Goal: Ask a question: Seek information or help from site administrators or community

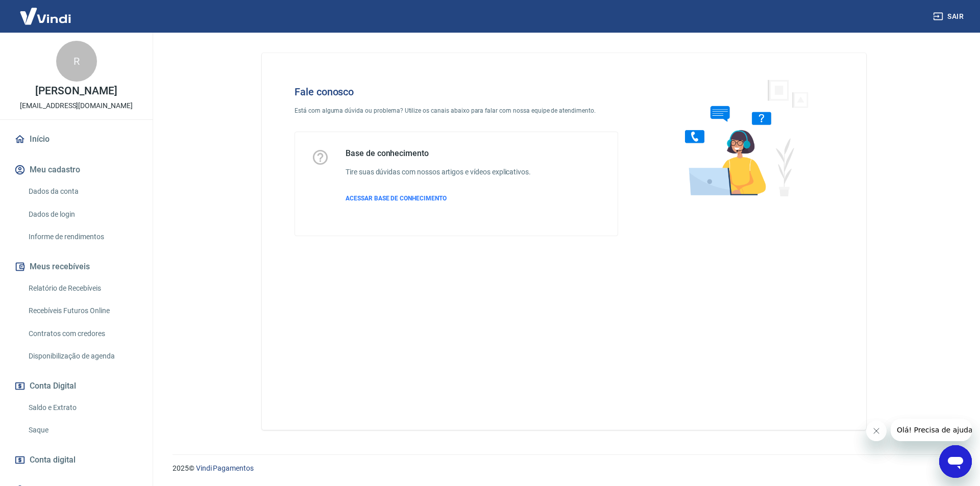
click at [962, 464] on icon "Abrir janela de mensagens" at bounding box center [955, 462] width 18 height 18
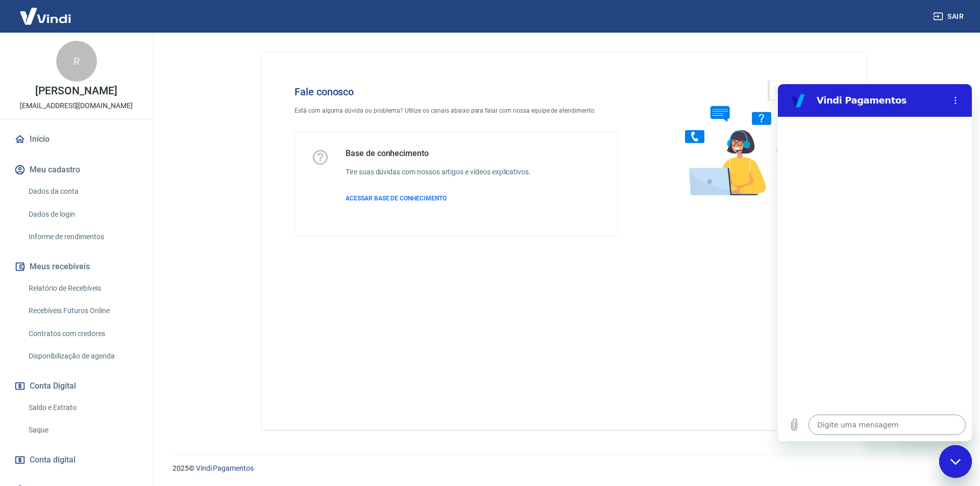
click at [853, 430] on textarea at bounding box center [886, 425] width 157 height 20
type textarea "P"
type textarea "x"
type textarea "Pr"
type textarea "x"
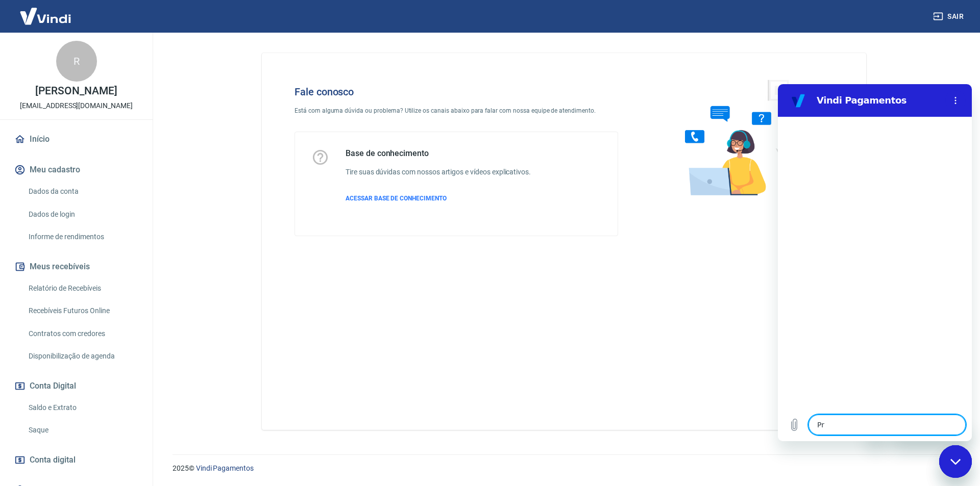
type textarea "Pro"
type textarea "x"
type textarea "Prob"
type textarea "x"
type textarea "Probl"
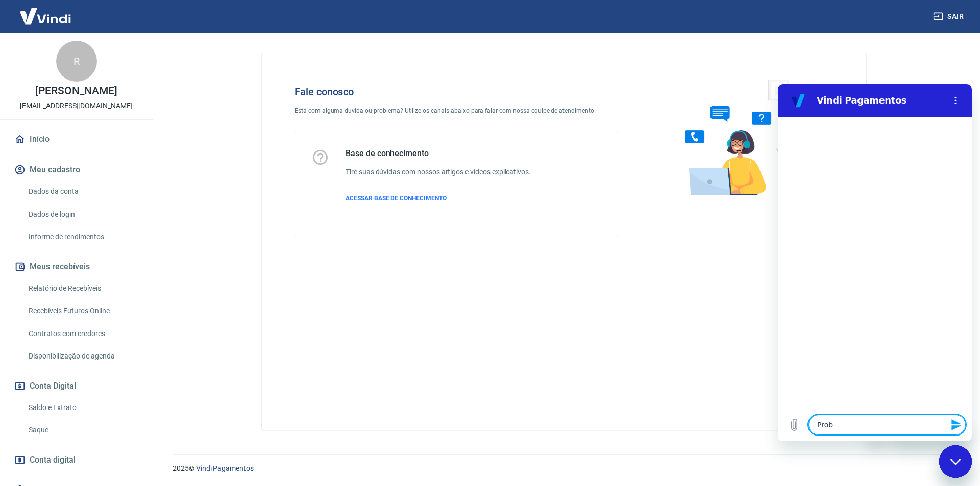
type textarea "x"
type textarea "Problm"
type textarea "x"
type textarea "Probl"
type textarea "x"
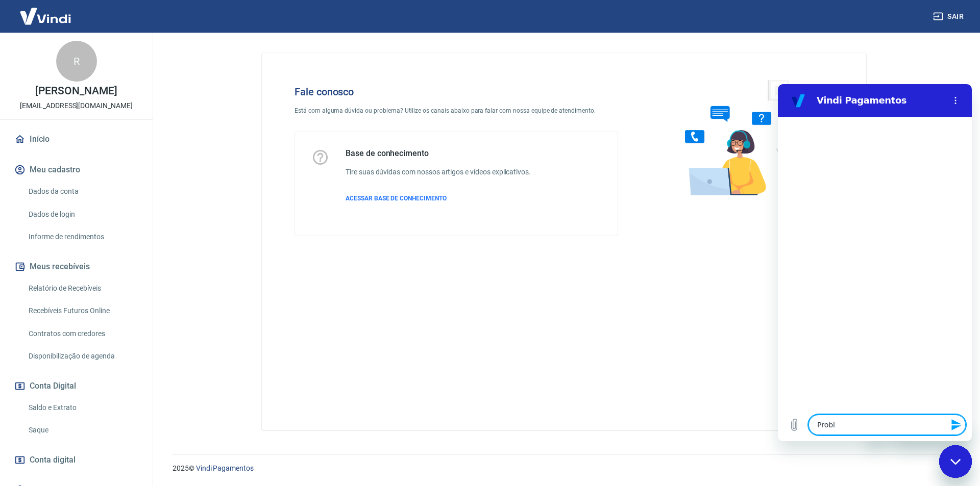
type textarea "Proble"
type textarea "x"
type textarea "Problem"
type textarea "x"
type textarea "Problema"
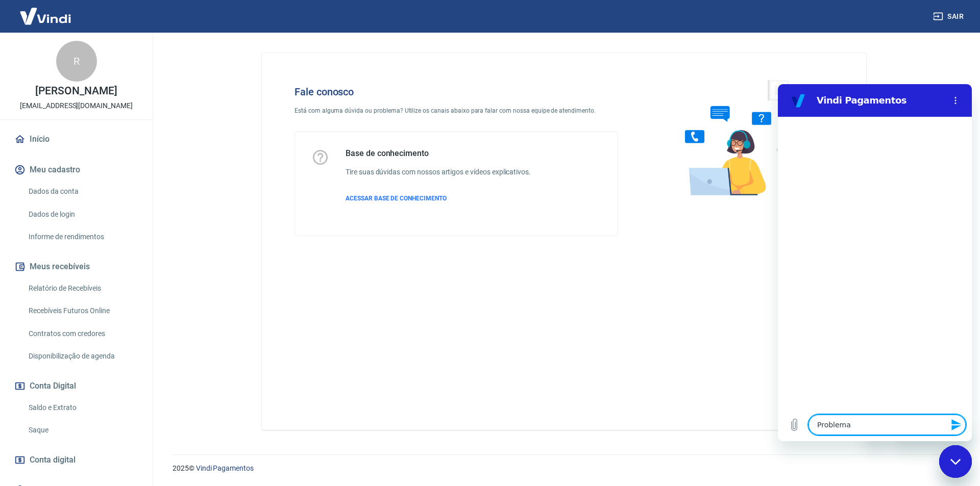
type textarea "x"
type textarea "Problema"
type textarea "x"
type textarea "Problema c"
type textarea "x"
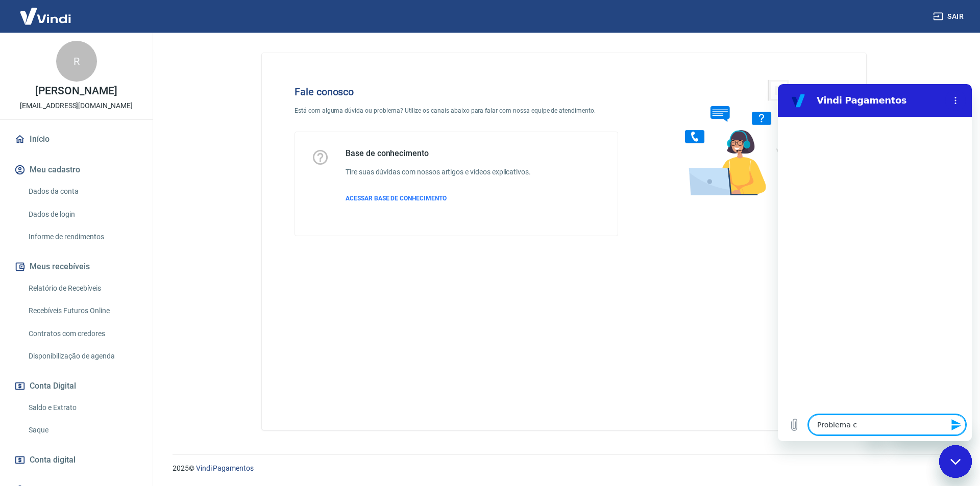
type textarea "Problema co"
type textarea "x"
type textarea "Problema com"
type textarea "x"
type textarea "Problema com"
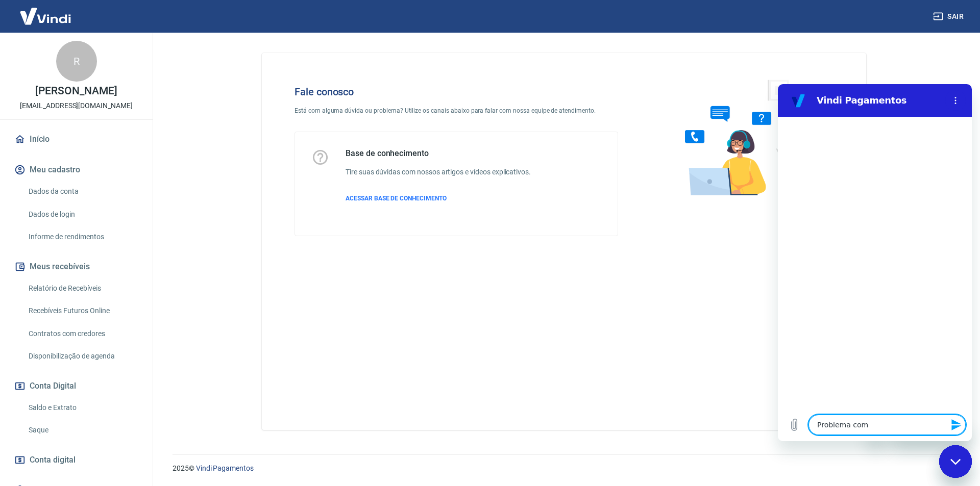
type textarea "x"
type textarea "Problema com p"
type textarea "x"
type textarea "Problema com pe"
type textarea "x"
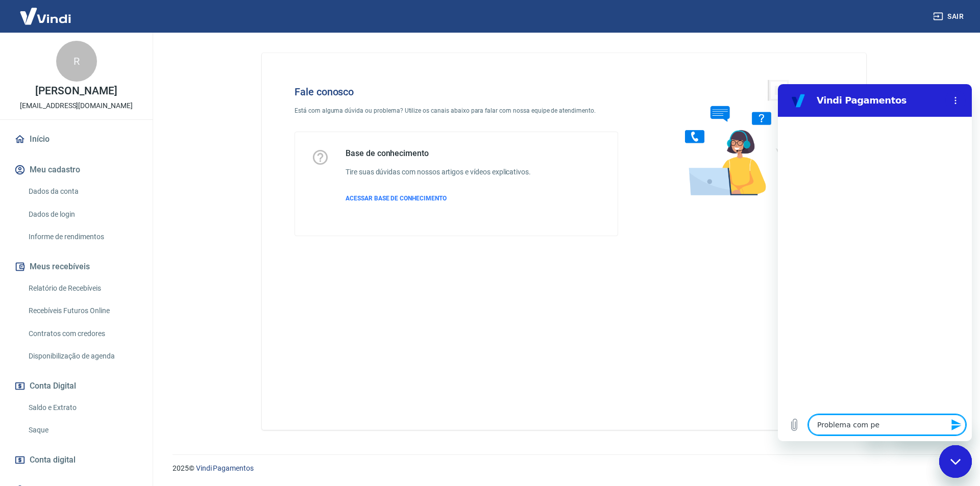
type textarea "Problema com ped"
type textarea "x"
type textarea "Problema com pedi"
type textarea "x"
type textarea "Problema com pedid"
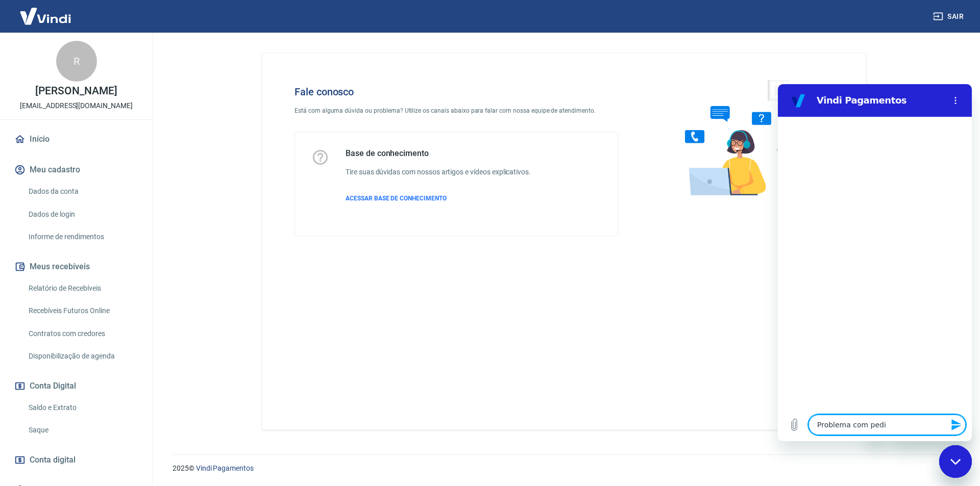
type textarea "x"
type textarea "Problema com pedido"
type textarea "x"
type textarea "Problema com pedid"
type textarea "x"
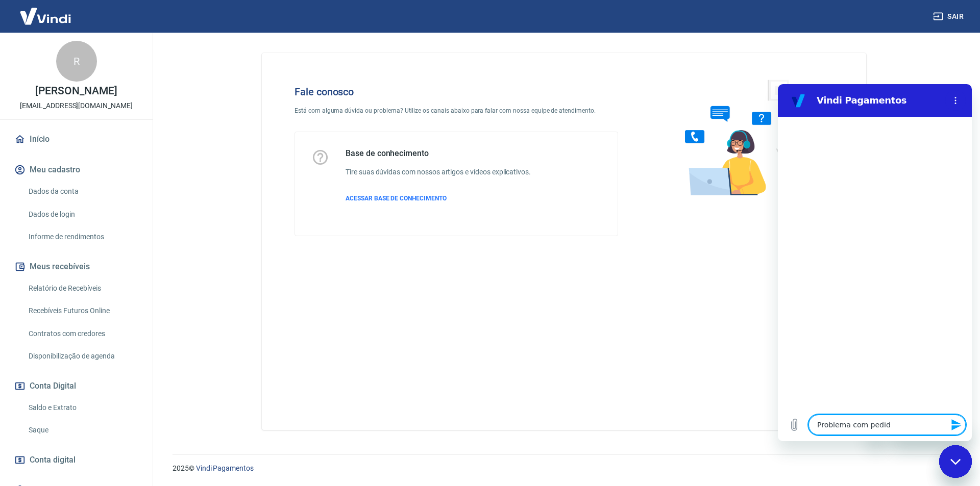
type textarea "Problema com pedi"
type textarea "x"
type textarea "Problema com ped"
type textarea "x"
type textarea "Problema com pe"
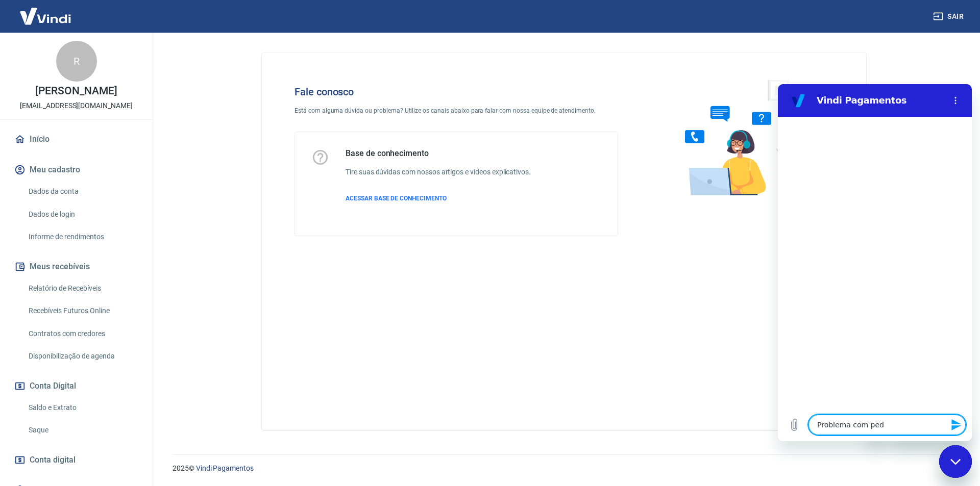
type textarea "x"
type textarea "Problema com p"
type textarea "x"
type textarea "Problema com"
type textarea "x"
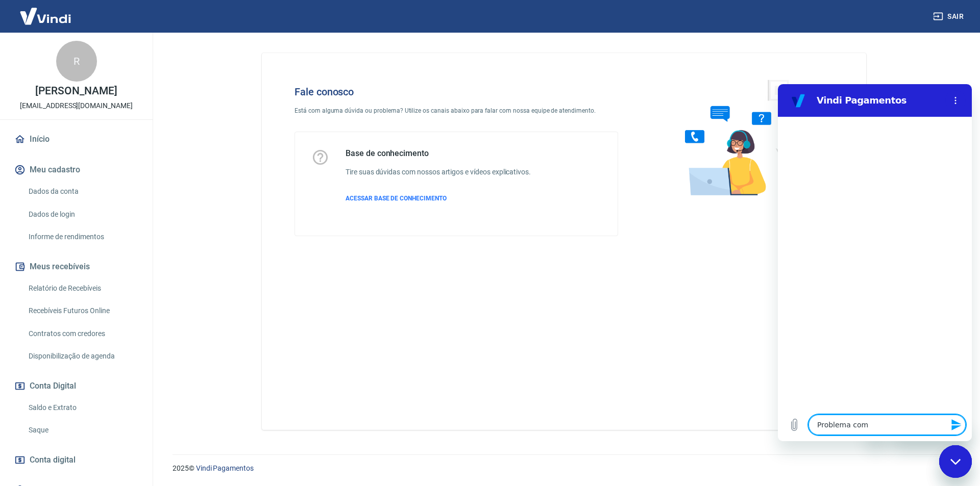
paste textarea "Pedido 111750"
type textarea "Problema com Pedido 111750"
type textarea "x"
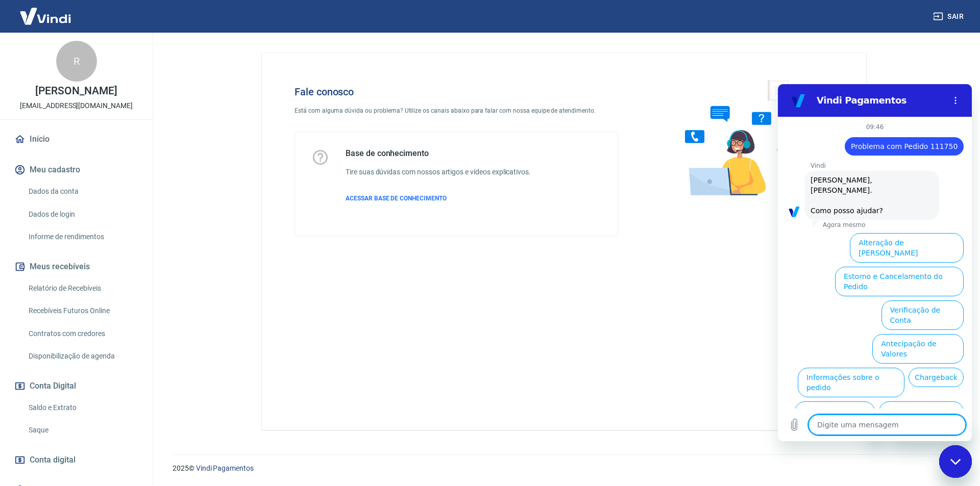
scroll to position [24, 0]
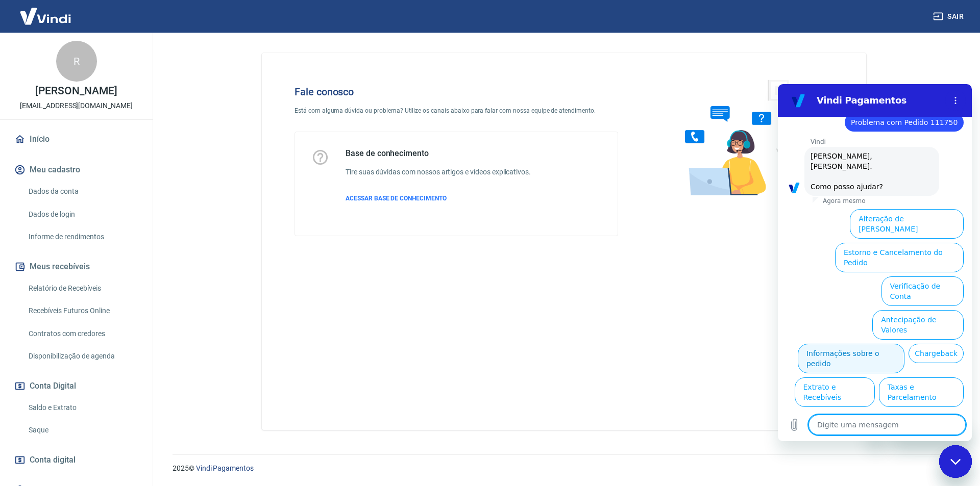
click at [904, 344] on button "Informações sobre o pedido" at bounding box center [851, 359] width 107 height 30
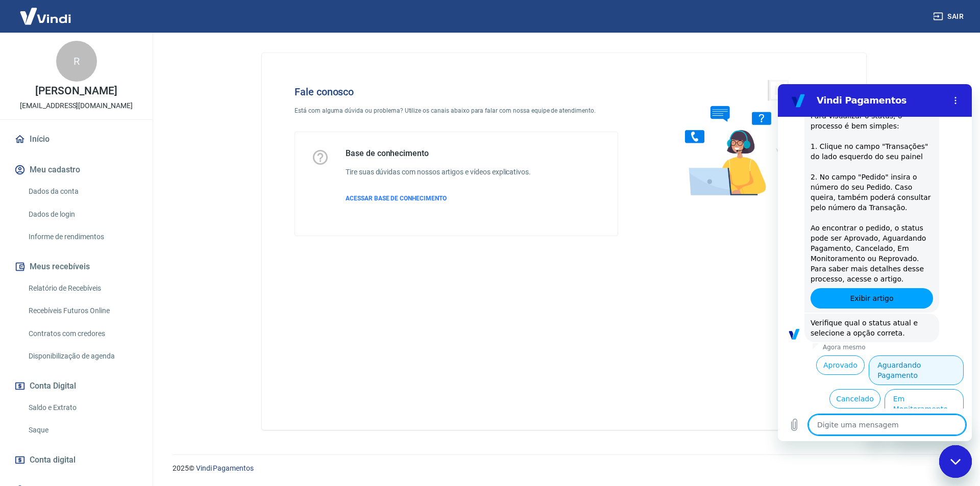
scroll to position [200, 0]
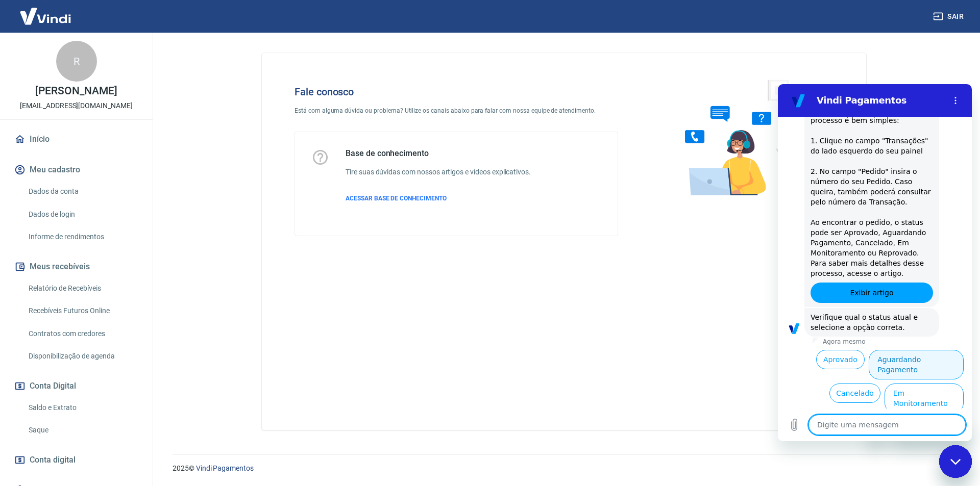
click at [905, 350] on button "Aguardando Pagamento" at bounding box center [916, 365] width 95 height 30
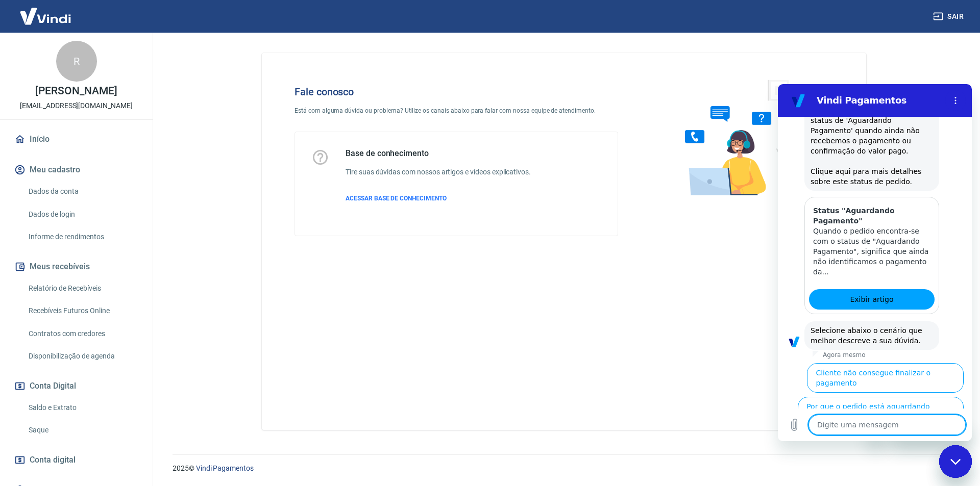
scroll to position [488, 0]
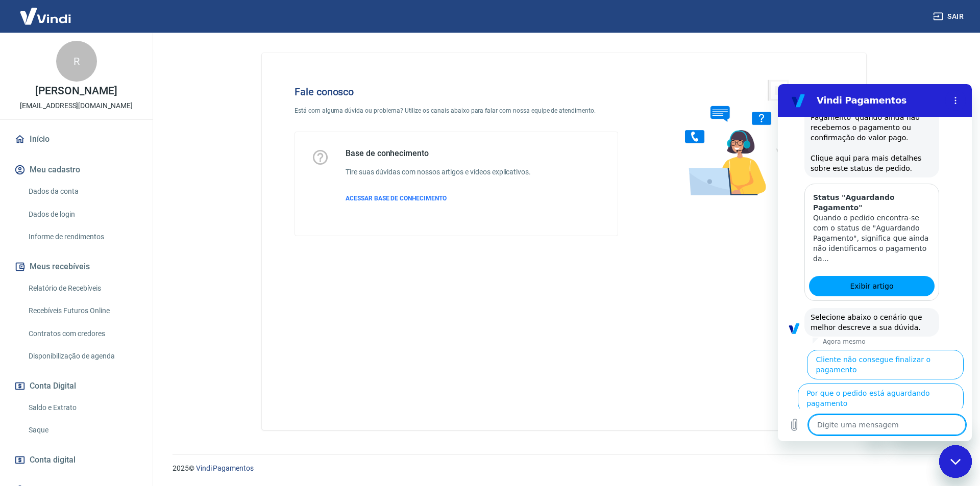
click at [903, 417] on button "Cliente pagou, mas pedido consta 'Aguardando Pagamento'" at bounding box center [900, 437] width 125 height 40
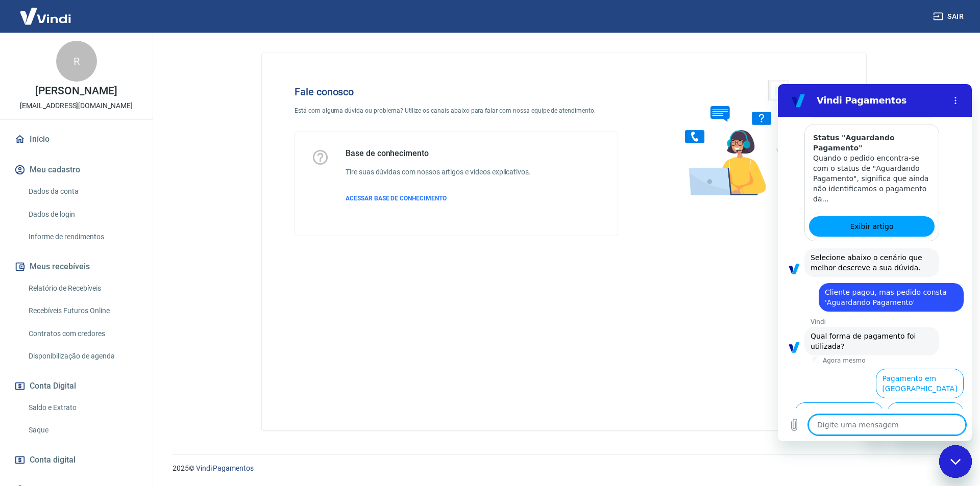
scroll to position [557, 0]
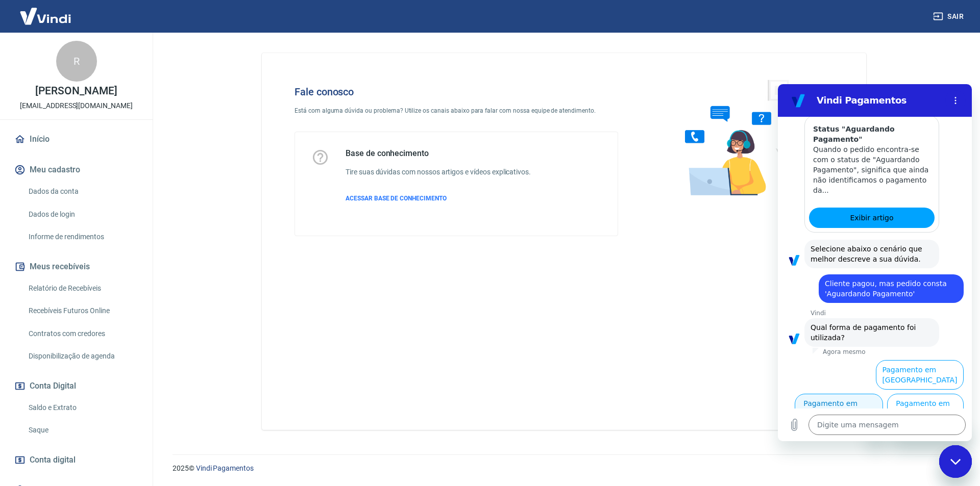
click at [883, 394] on button "Pagamento em Cartão" at bounding box center [839, 409] width 88 height 30
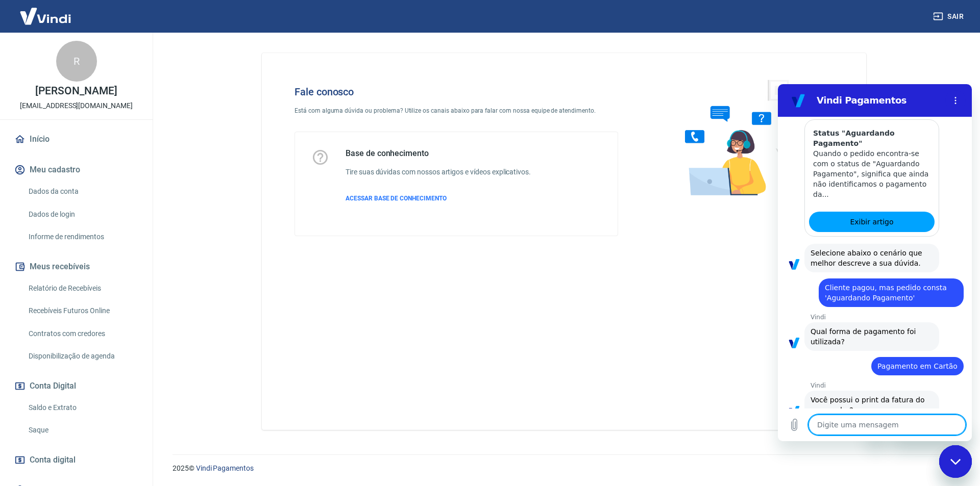
scroll to position [578, 0]
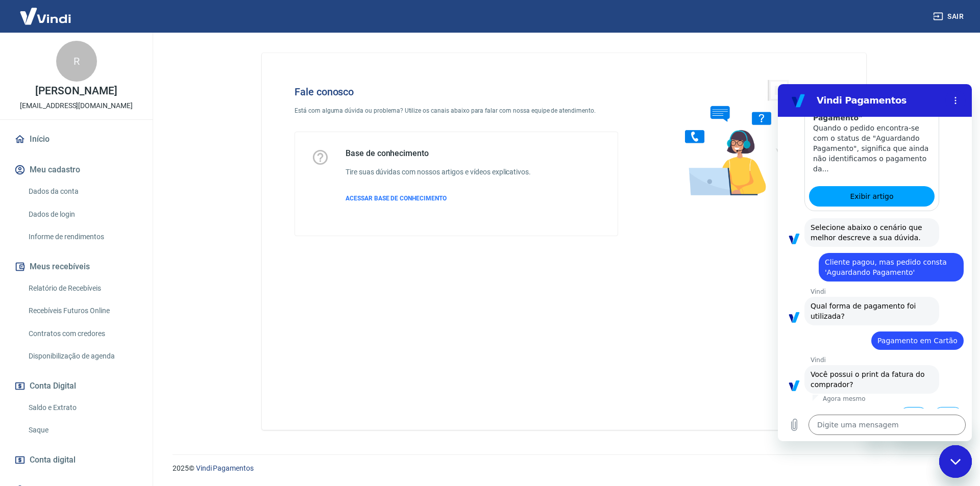
click at [901, 407] on button "Sim" at bounding box center [914, 416] width 30 height 19
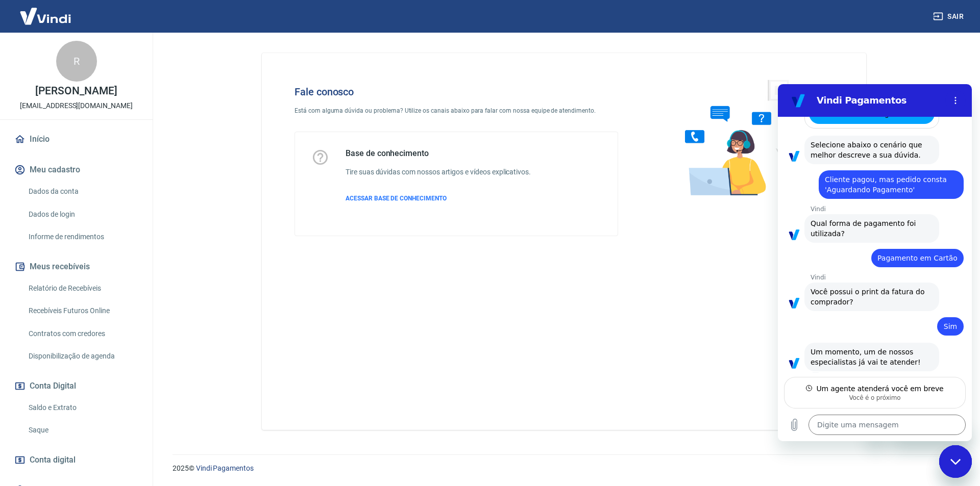
scroll to position [651, 0]
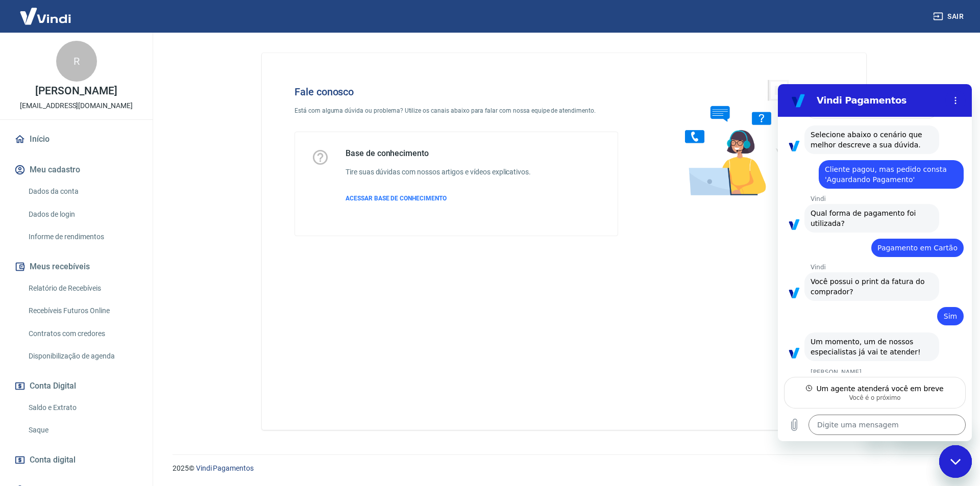
type textarea "x"
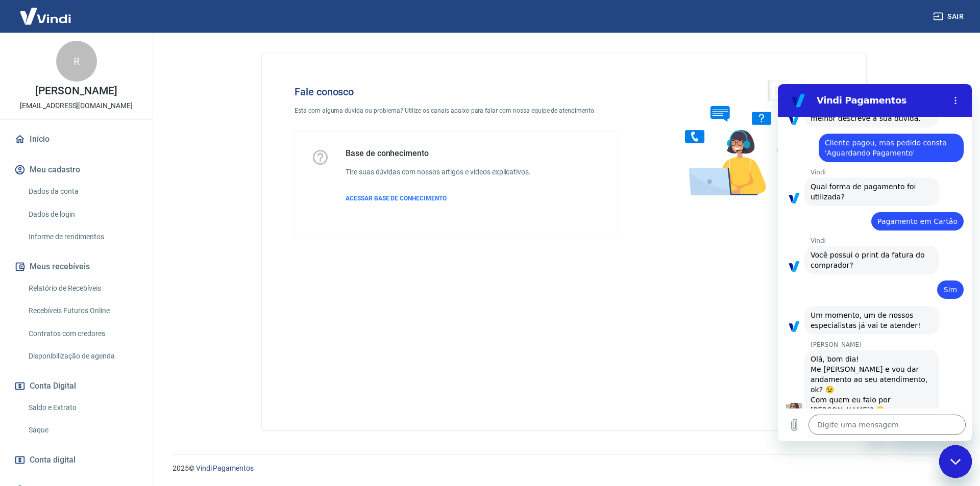
scroll to position [700, 0]
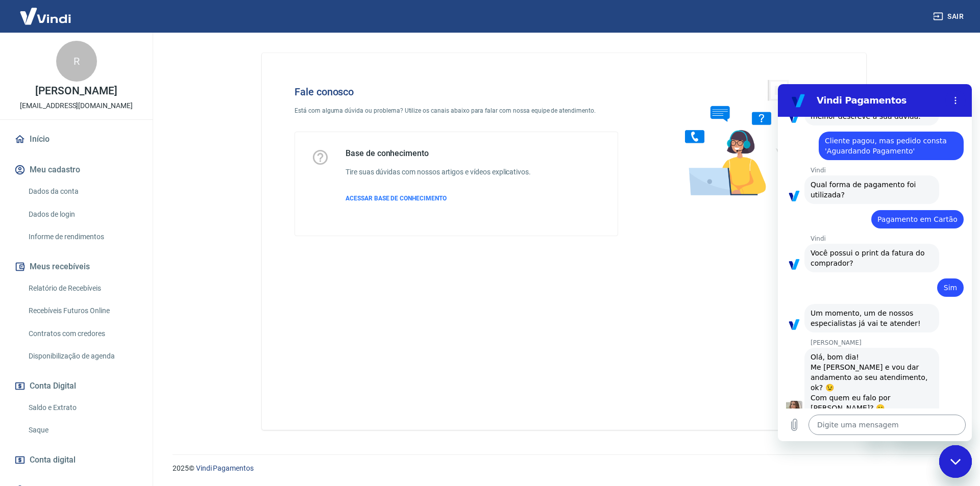
click at [866, 428] on textarea at bounding box center [886, 425] width 157 height 20
type textarea "R"
type textarea "x"
type textarea "Ro"
type textarea "x"
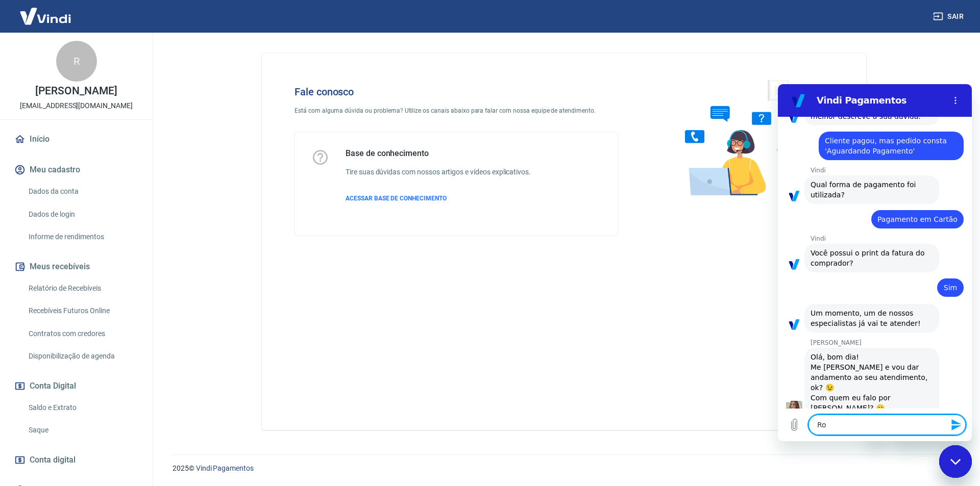
type textarea "[PERSON_NAME]"
type textarea "x"
type textarea "Robe"
type textarea "x"
type textarea "Rober"
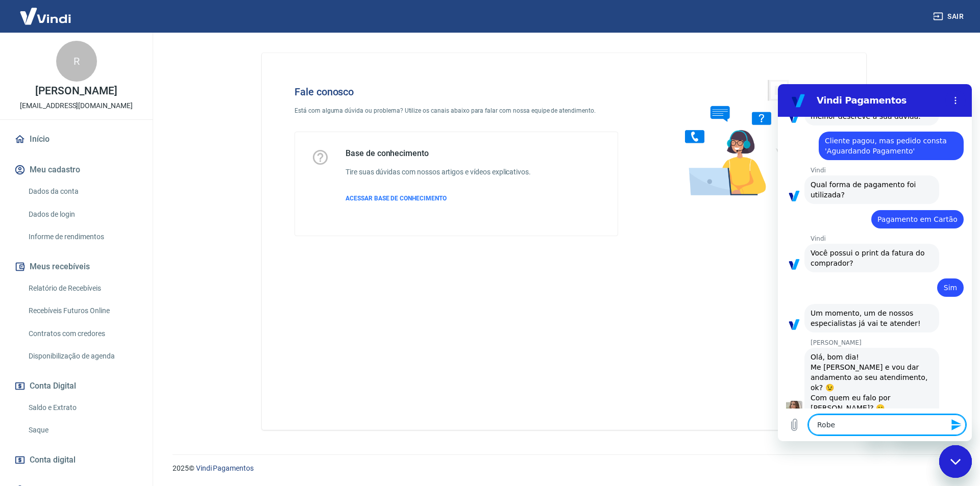
type textarea "x"
type textarea "[PERSON_NAME]"
type textarea "x"
type textarea "[PERSON_NAME]"
type textarea "x"
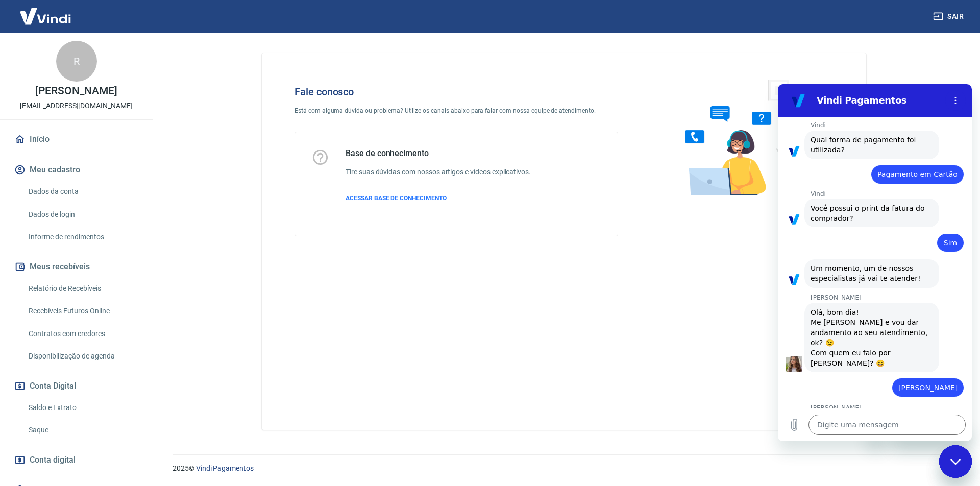
scroll to position [744, 0]
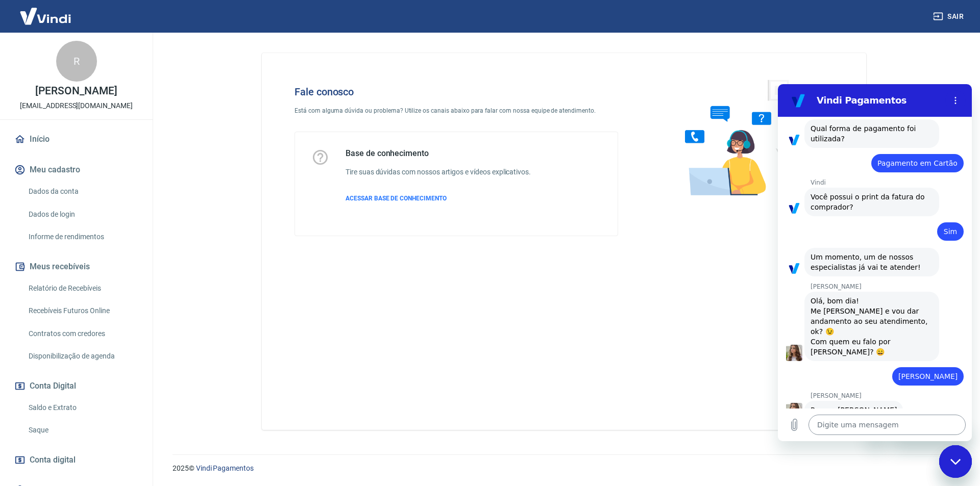
click at [868, 426] on textarea at bounding box center [886, 425] width 157 height 20
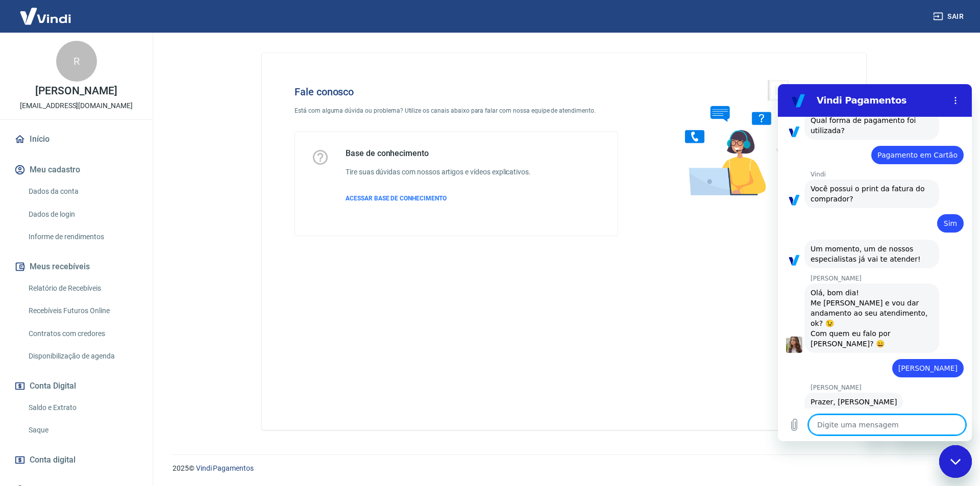
scroll to position [763, 0]
type textarea "x"
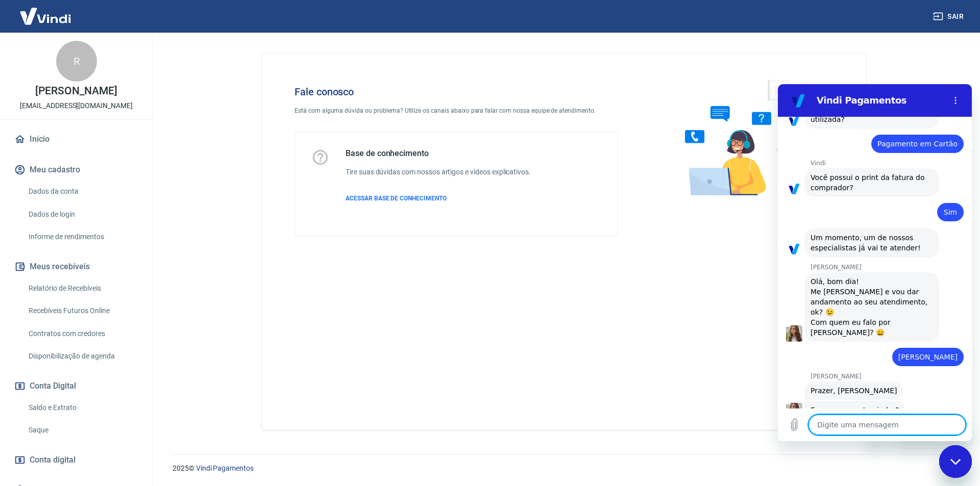
scroll to position [777, 0]
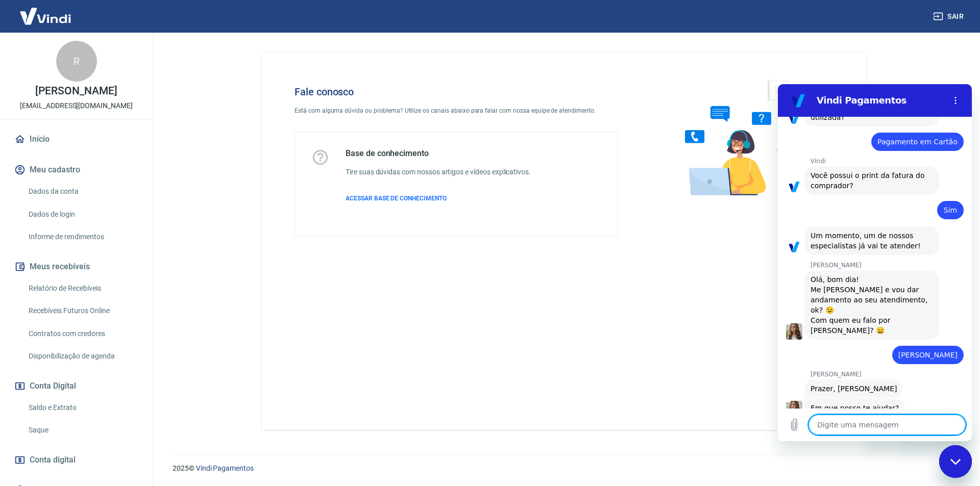
paste textarea "Pedido 111750 Transação 228196806"
type textarea "Pedido 111750 Transação 228196806"
type textarea "x"
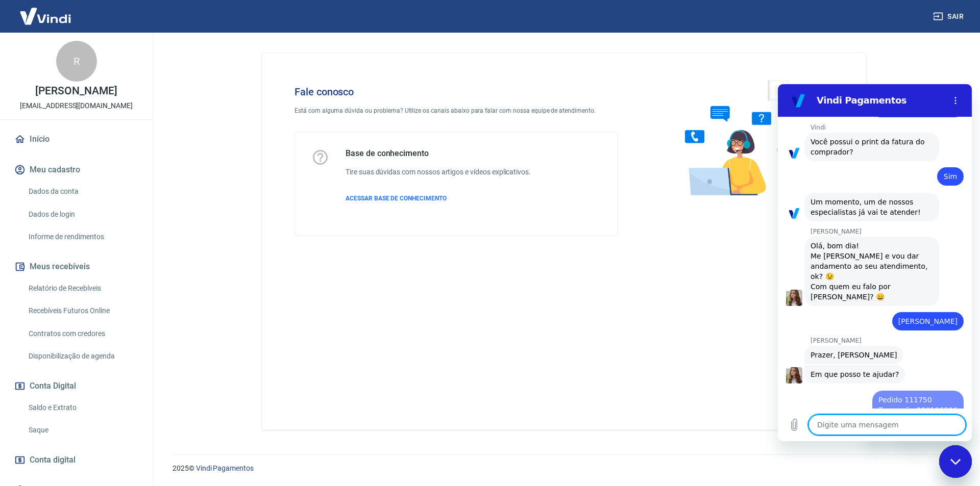
type textarea "x"
type textarea "S"
type textarea "x"
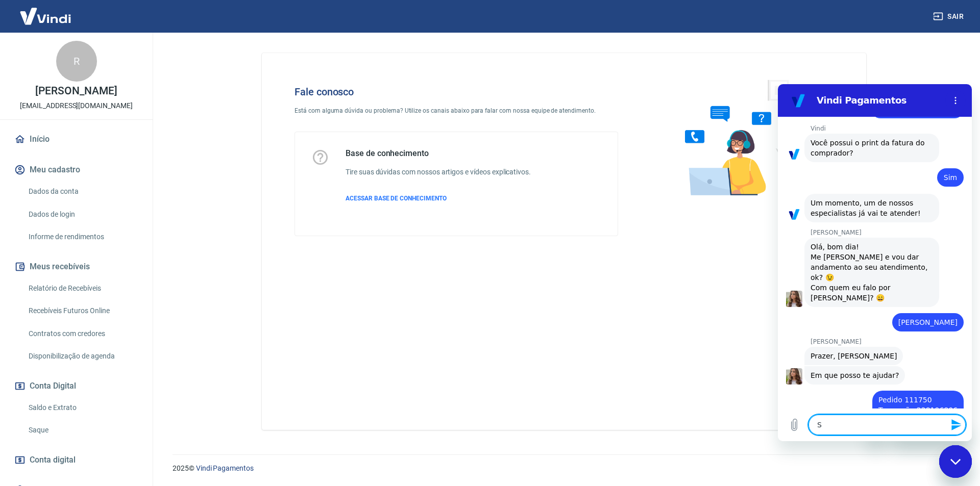
type textarea "St"
type textarea "x"
type textarea "Sta"
type textarea "x"
type textarea "Stat"
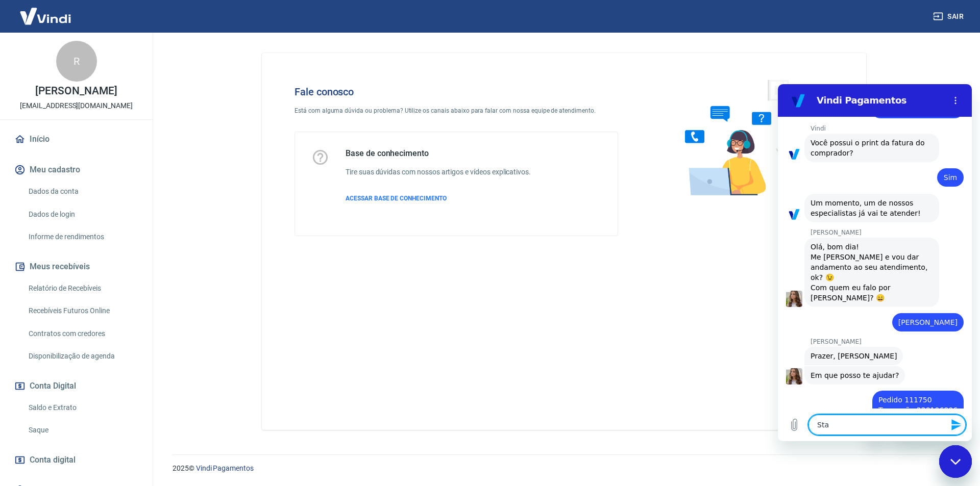
type textarea "x"
type textarea "Statu"
type textarea "x"
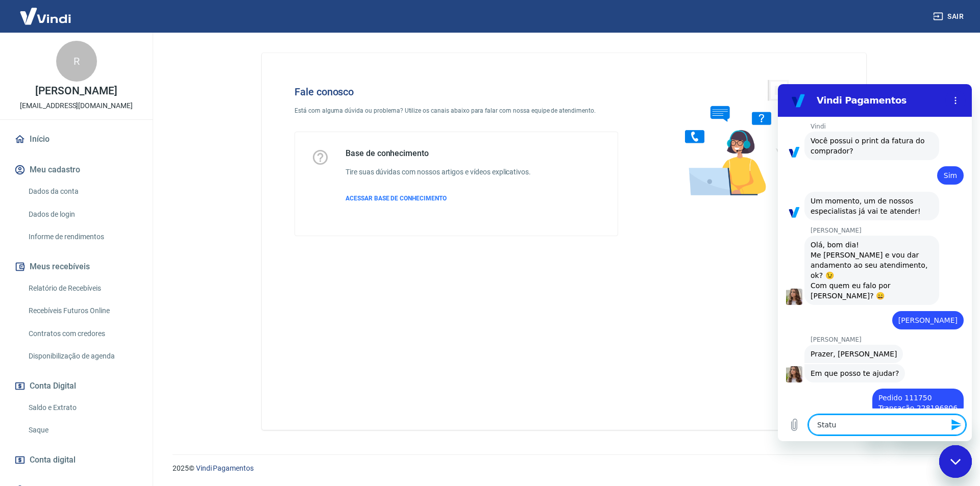
type textarea "Status"
type textarea "x"
type textarea "Status"
type textarea "x"
type textarea "Status a"
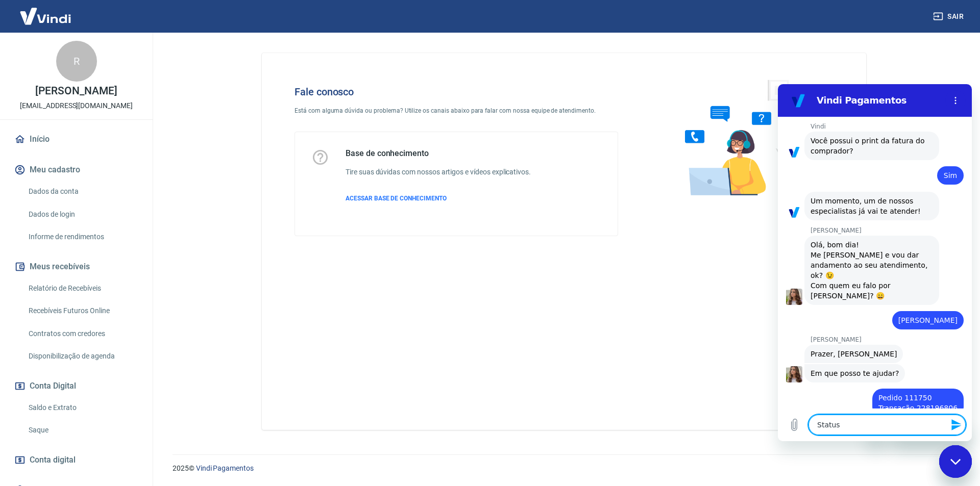
type textarea "x"
type textarea "Status"
type textarea "x"
type textarea "Status A"
type textarea "x"
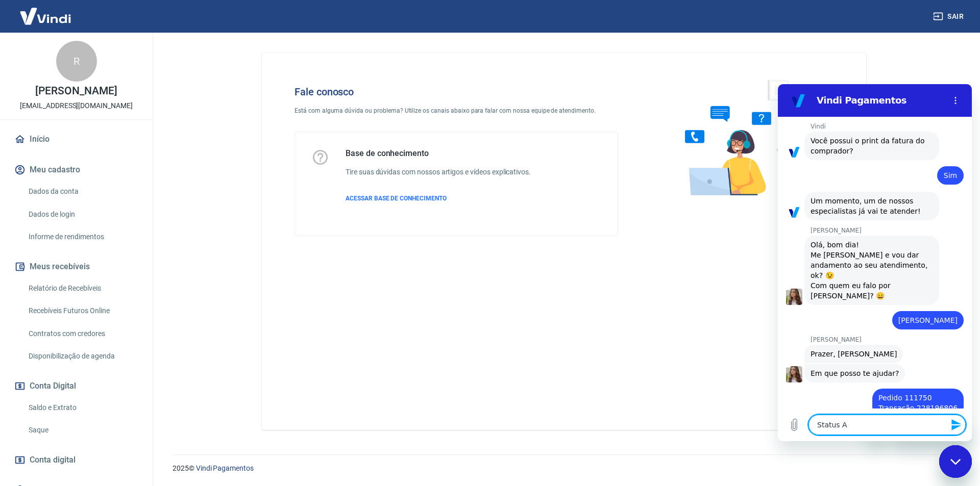
type textarea "Status Ag"
type textarea "x"
type textarea "Status Agu"
type textarea "x"
type textarea "Status Agur"
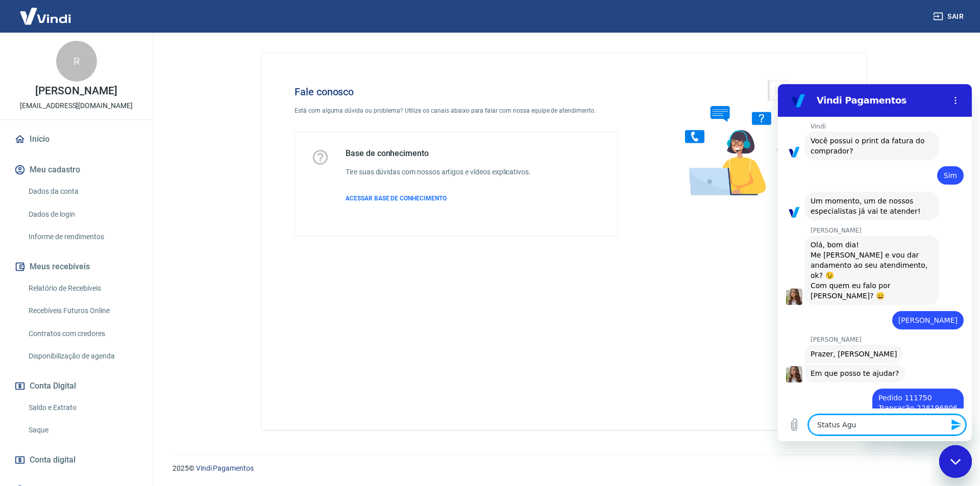
type textarea "x"
type textarea "Status Agu"
type textarea "x"
type textarea "Status Agua"
type textarea "x"
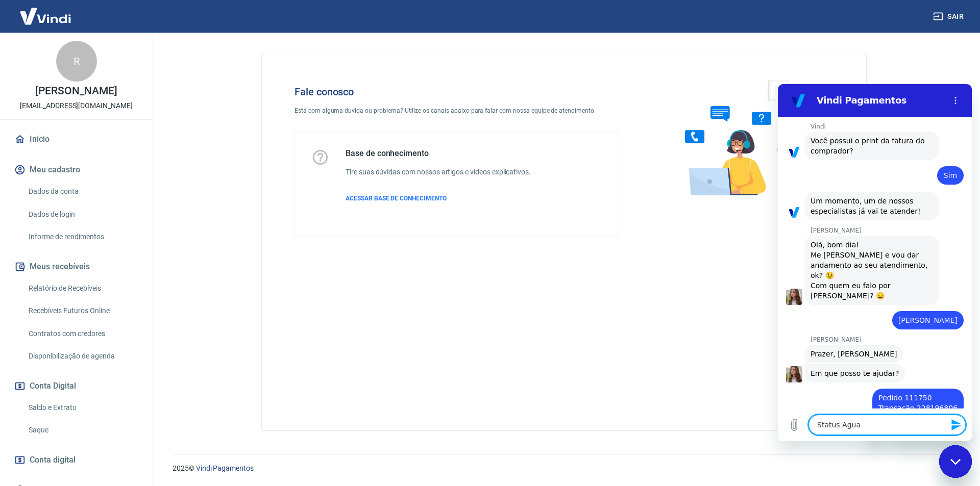
type textarea "Status Aguar"
type textarea "x"
type textarea "Status Aguard"
type textarea "x"
type textarea "Status Aguarda"
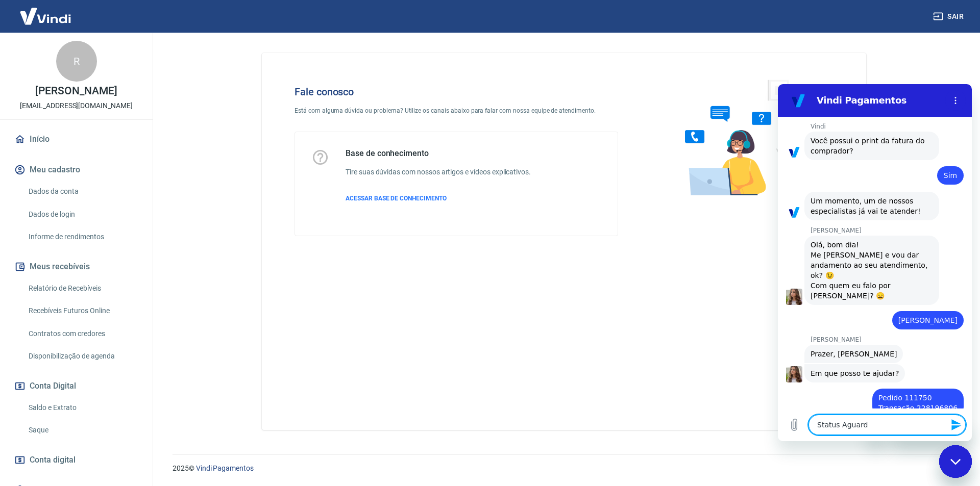
type textarea "x"
type textarea "Status Aguardan"
type textarea "x"
type textarea "Status Aguardand"
type textarea "x"
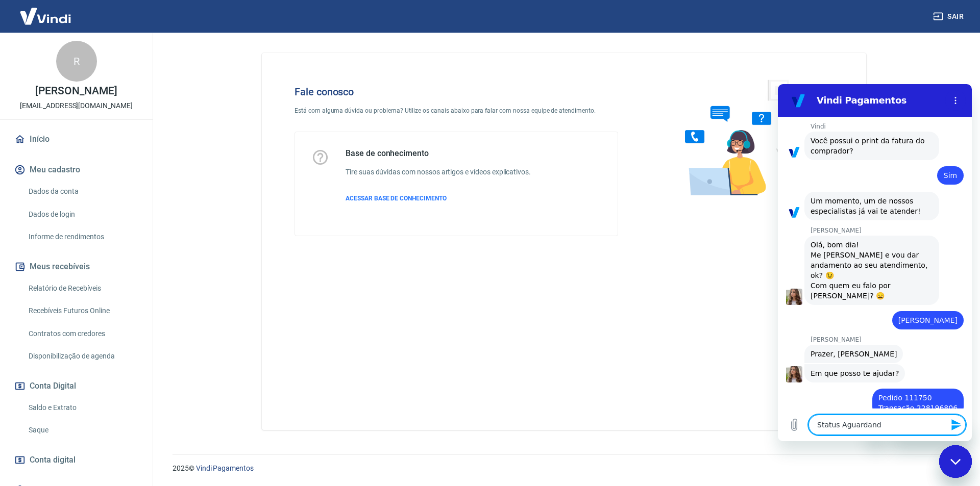
type textarea "Status Aguardando"
type textarea "x"
type textarea "Status Aguardando"
type textarea "x"
type textarea "Status Aguardando p"
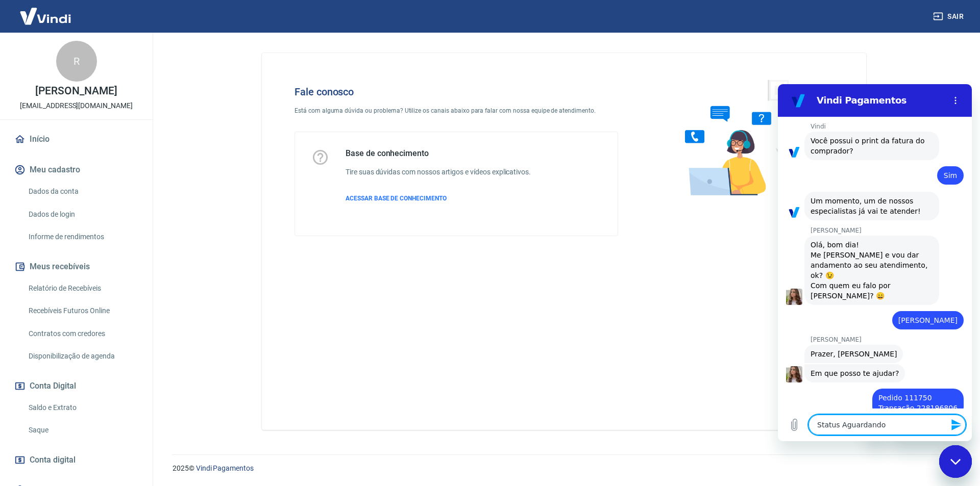
type textarea "x"
type textarea "Status [GEOGRAPHIC_DATA] pa"
type textarea "x"
type textarea "Status Aguardando pag"
type textarea "x"
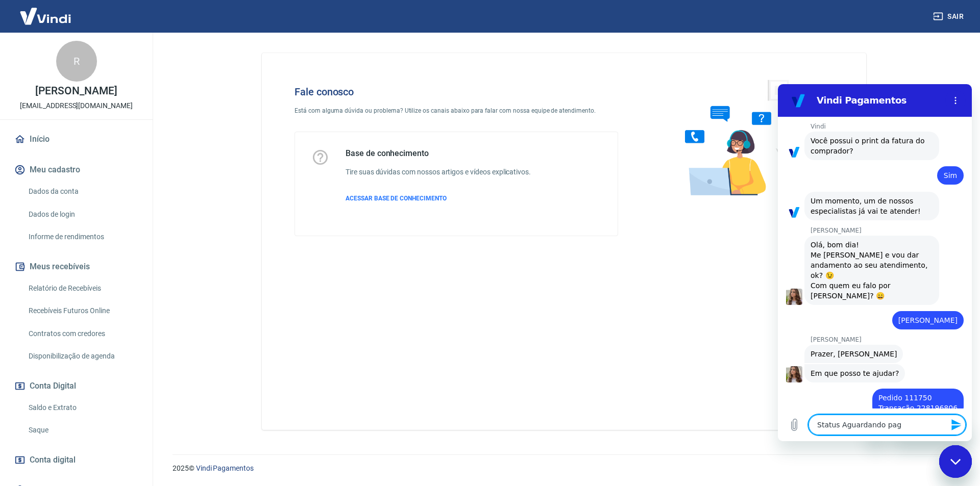
type textarea "Status Aguardando paga"
type textarea "x"
type textarea "Status Aguardando pagam"
type textarea "x"
type textarea "Status Aguardando pagame"
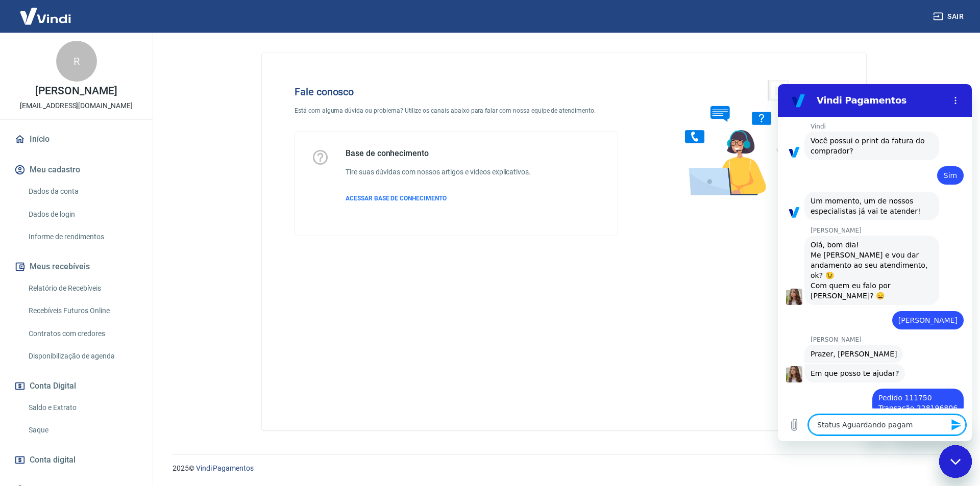
type textarea "x"
type textarea "Status Aguardando pagamen"
type textarea "x"
type textarea "Status Aguardando pagament"
type textarea "x"
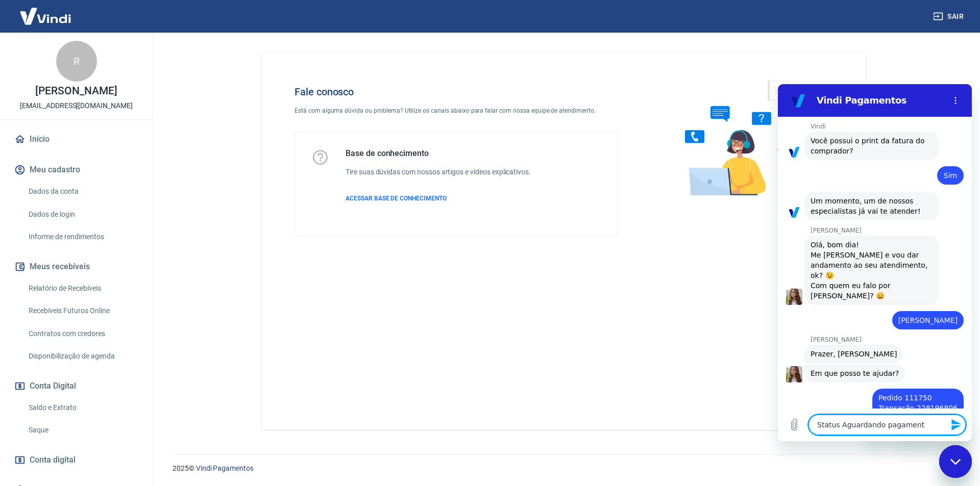
type textarea "Status Aguardando pagamento"
type textarea "x"
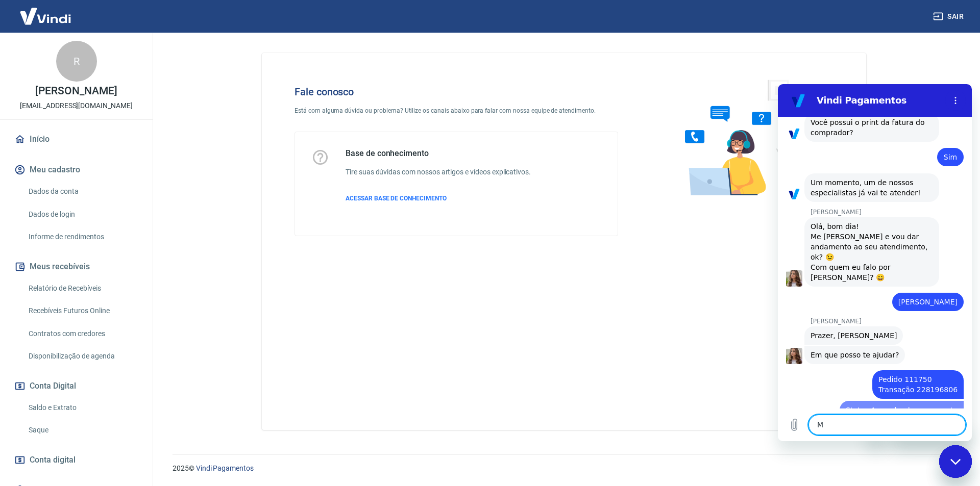
type textarea "MA"
type textarea "x"
type textarea "MAs"
type textarea "x"
type textarea "MAs"
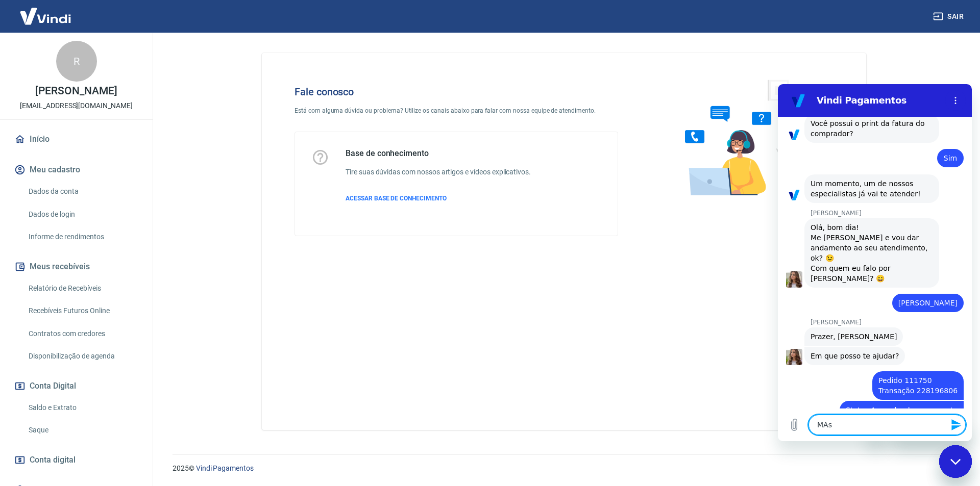
type textarea "x"
type textarea "MAs c"
type textarea "x"
type textarea "MAs cl"
type textarea "x"
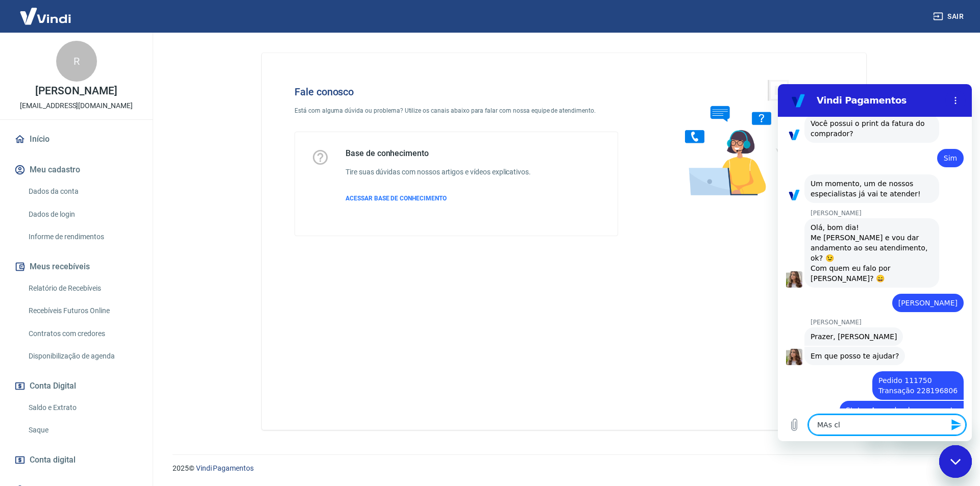
type textarea "MAs cli"
type textarea "x"
type textarea "MAs clie"
type textarea "x"
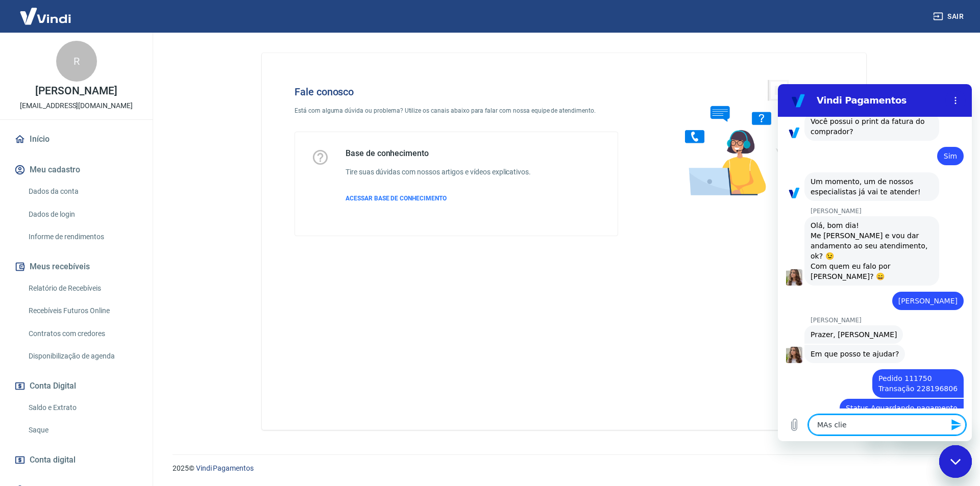
type textarea "MAs cliet"
type textarea "x"
type textarea "MAs clietn"
type textarea "x"
type textarea "MAs clietne"
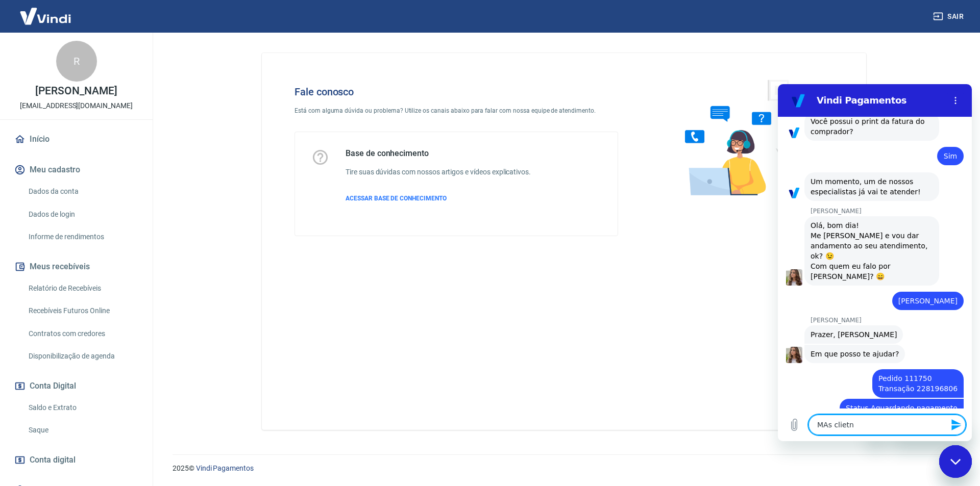
type textarea "x"
type textarea "MAs clietn"
type textarea "x"
type textarea "MAs cliet"
type textarea "x"
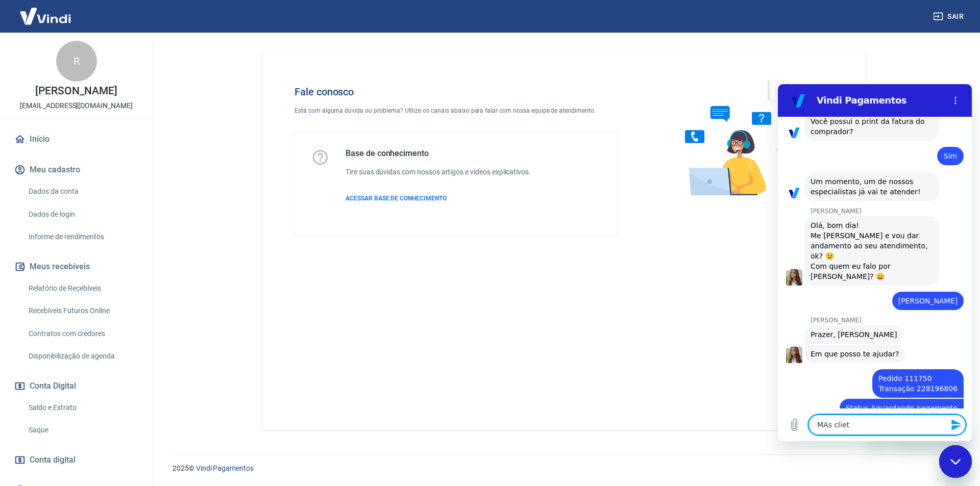
type textarea "MAs clie"
type textarea "x"
type textarea "MAs clien"
type textarea "x"
type textarea "MAs client"
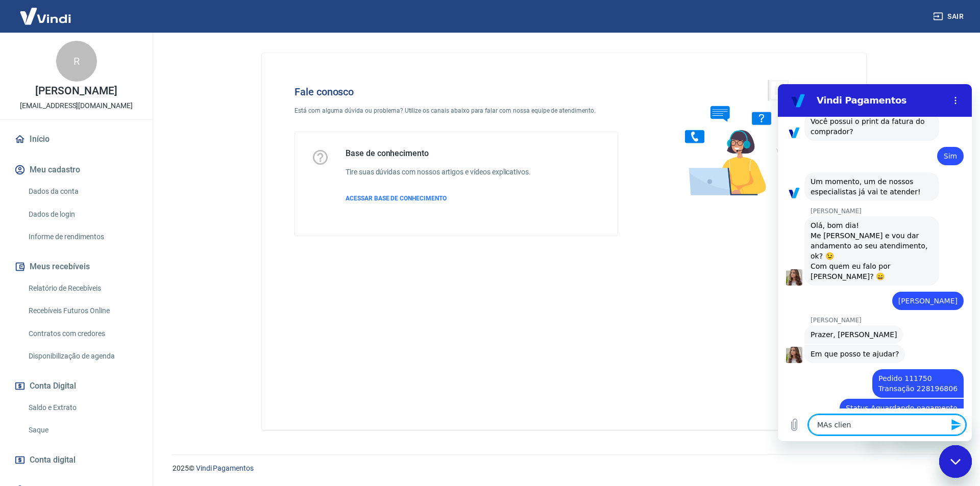
type textarea "x"
type textarea "MAs cliente"
type textarea "x"
type textarea "MAs cliente"
type textarea "x"
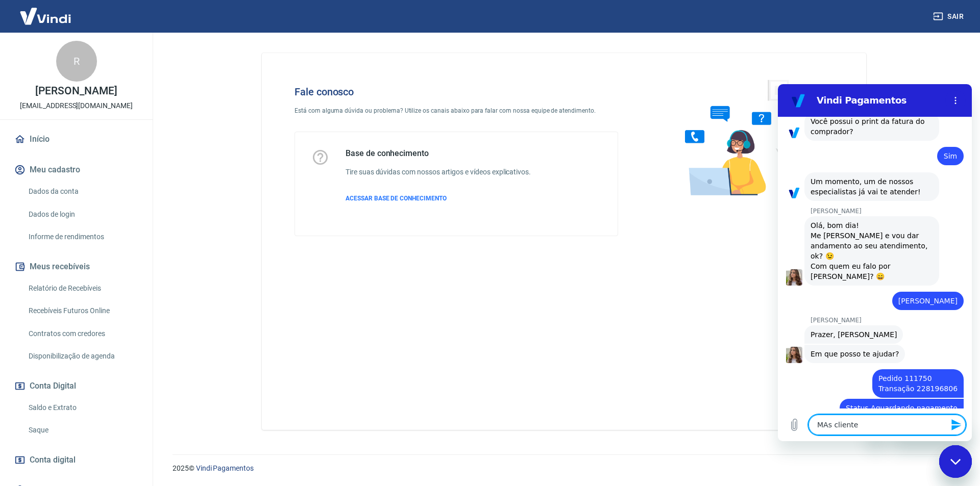
type textarea "MAs cliente d"
type textarea "x"
type textarea "MAs cliente di"
type textarea "x"
type textarea "MAs cliente dis"
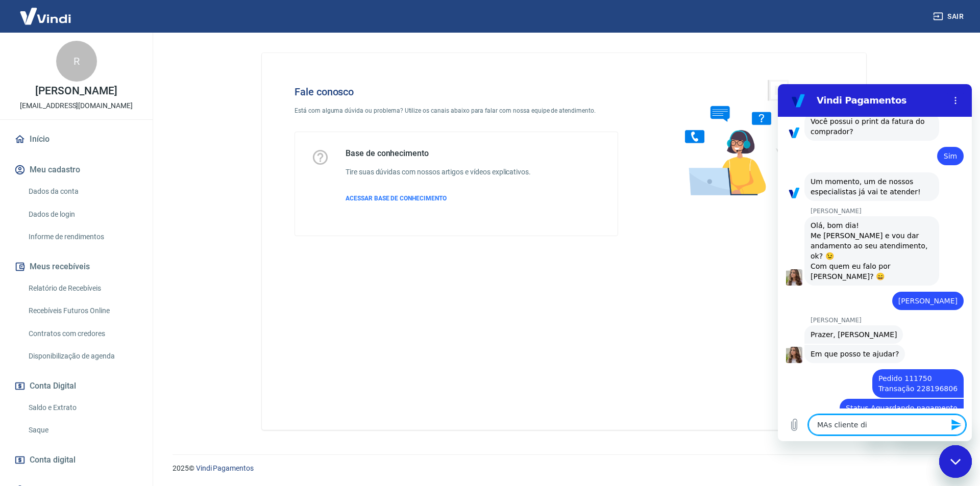
type textarea "x"
type textarea "MAs cliente diss"
type textarea "x"
type textarea "MAs cliente disse"
type textarea "x"
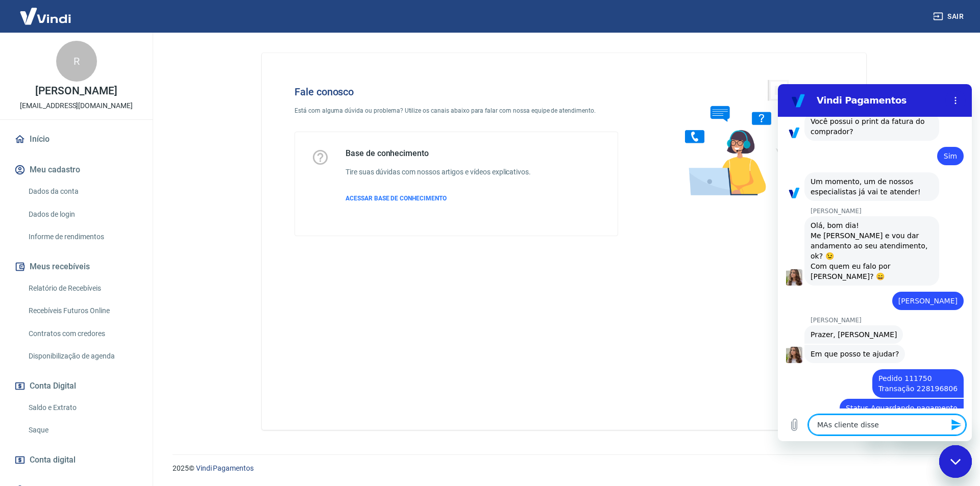
type textarea "MAs cliente disse"
type textarea "x"
type textarea "MAs cliente disse q"
type textarea "x"
type textarea "MAs cliente disse qu"
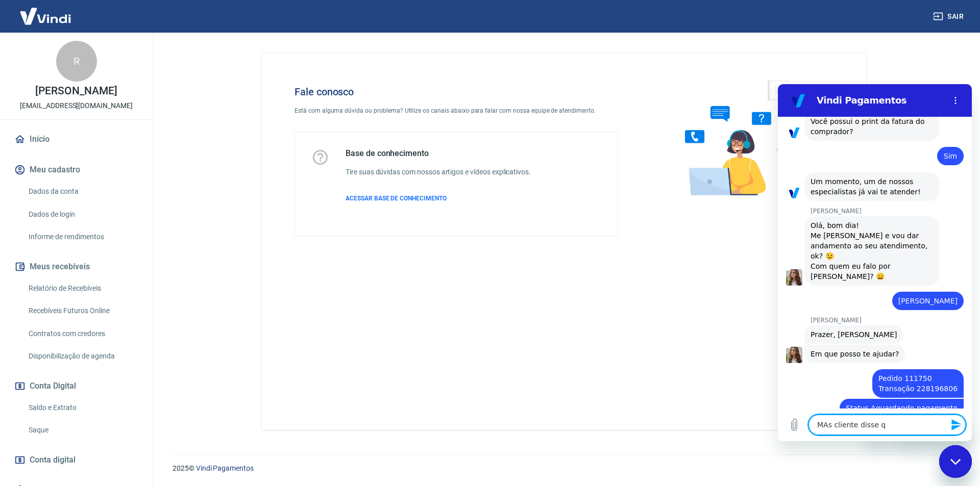
type textarea "x"
type textarea "MAs cliente disse que"
type textarea "x"
type textarea "MAs cliente disse que"
type textarea "x"
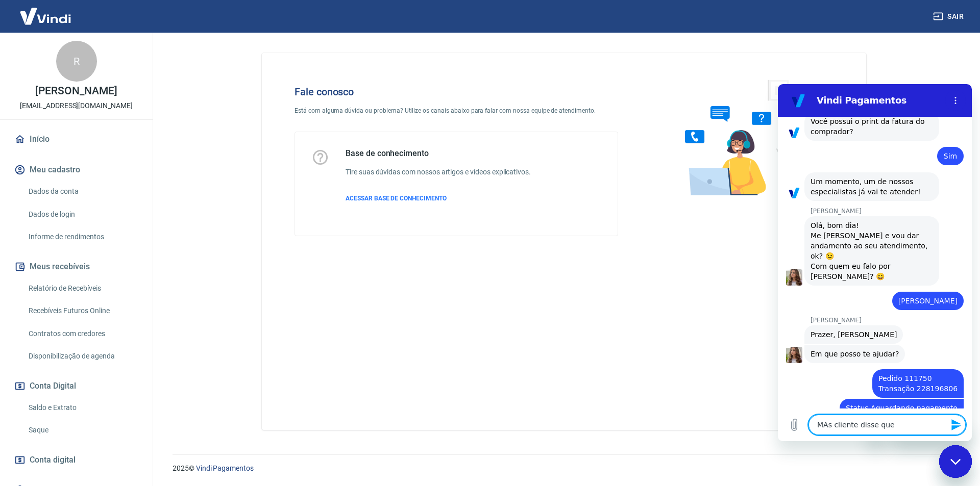
type textarea "MAs cliente disse que p"
type textarea "x"
type textarea "MAs cliente disse que pa"
type textarea "x"
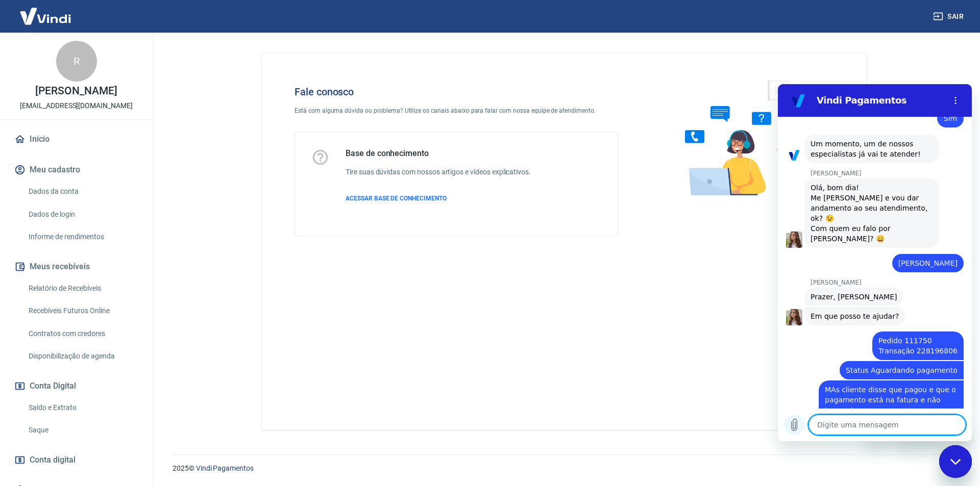
scroll to position [871, 0]
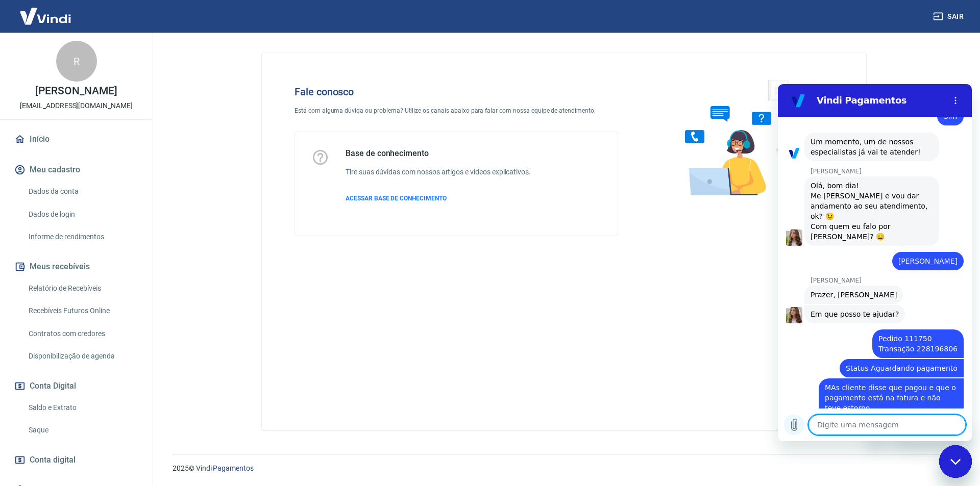
click at [796, 424] on icon "Carregar arquivo" at bounding box center [794, 425] width 12 height 12
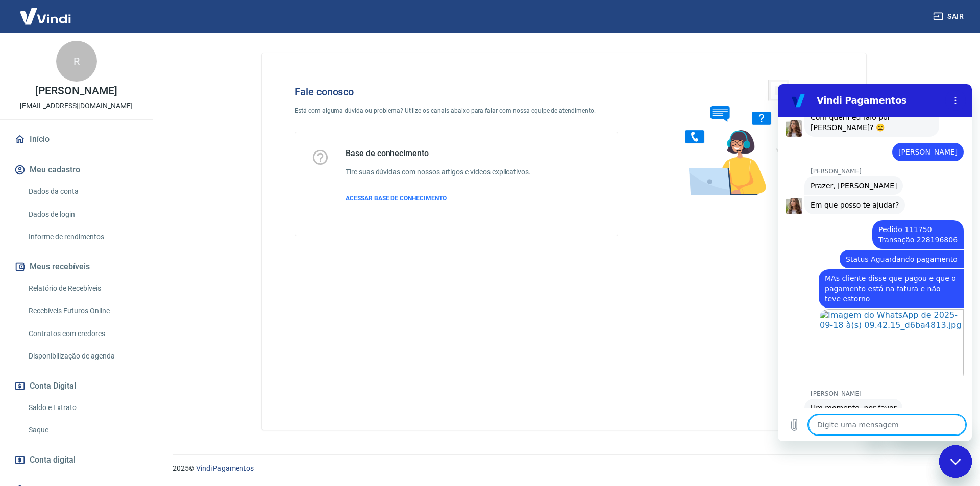
scroll to position [1000, 0]
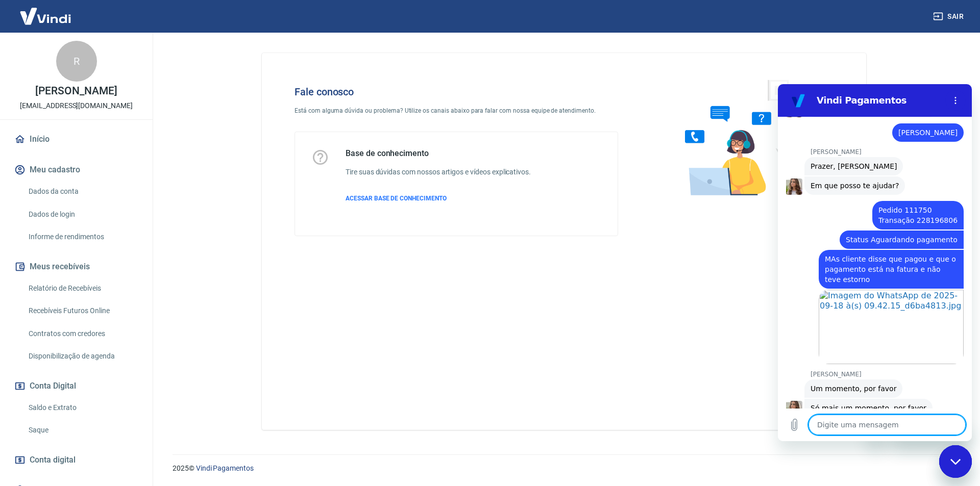
click at [864, 428] on textarea at bounding box center [886, 425] width 157 height 20
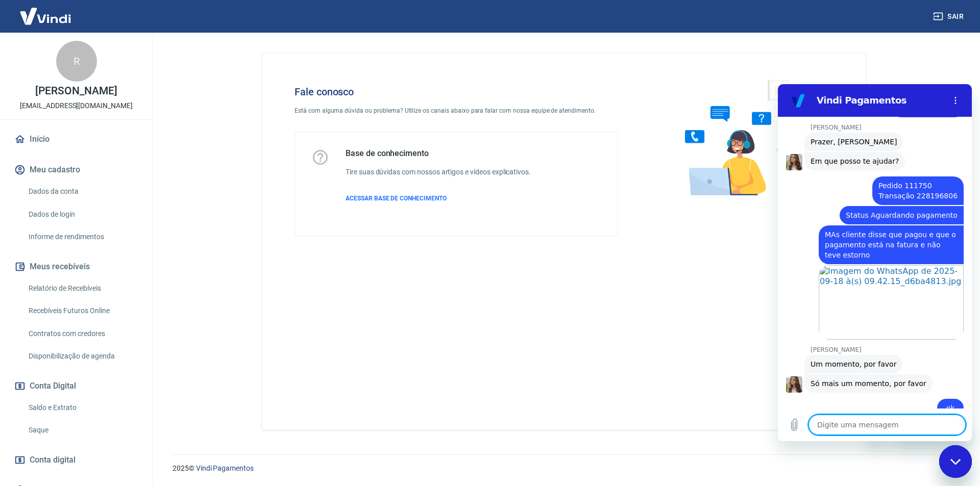
scroll to position [1058, 0]
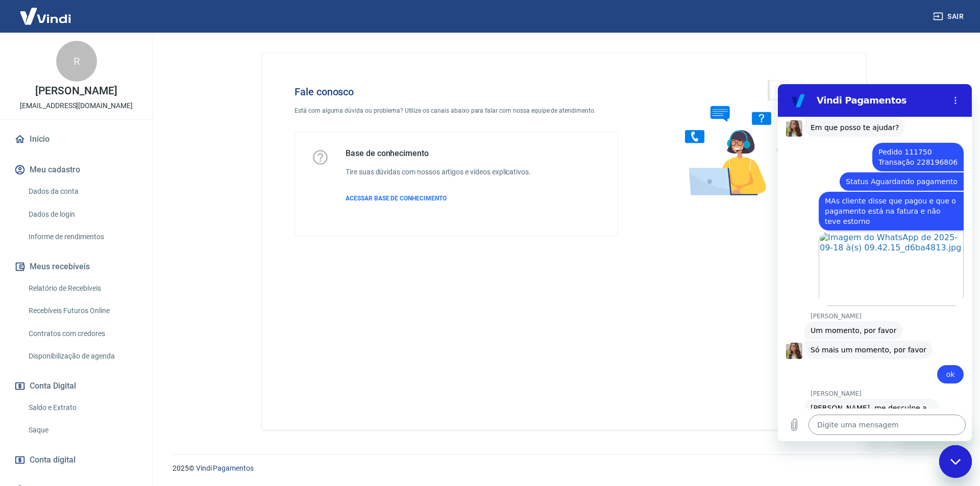
click at [846, 427] on textarea at bounding box center [886, 425] width 157 height 20
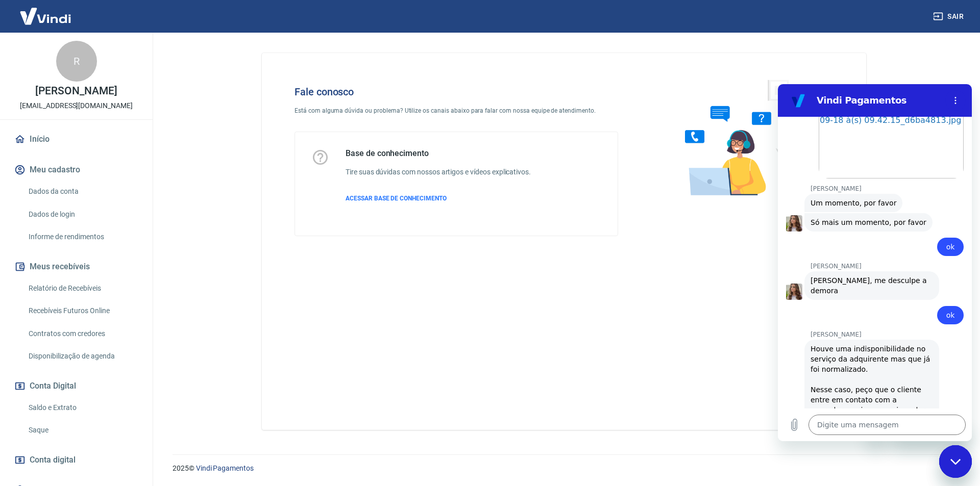
scroll to position [1188, 0]
click at [876, 424] on textarea at bounding box center [886, 425] width 157 height 20
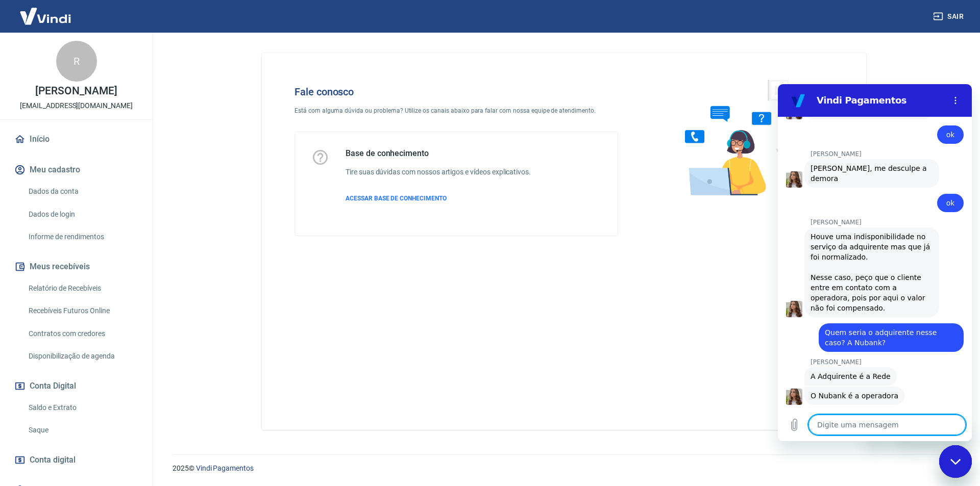
scroll to position [1300, 0]
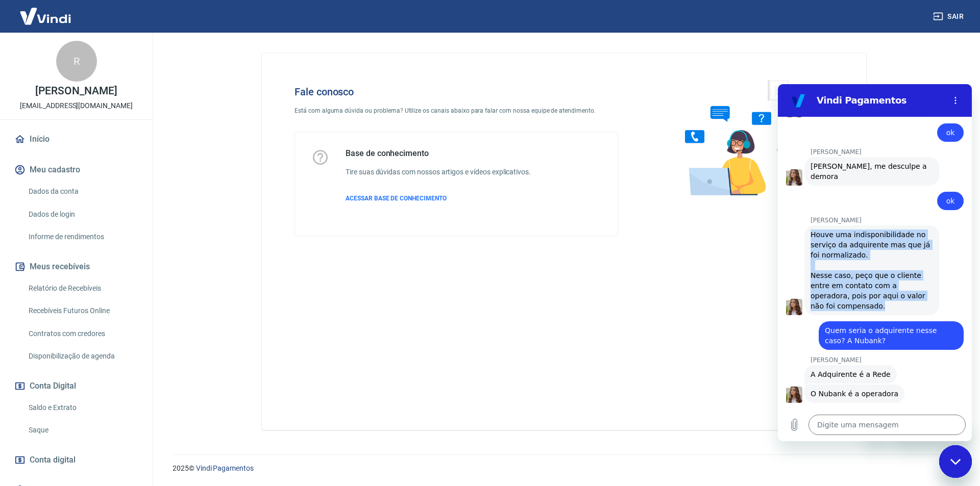
drag, startPoint x: 810, startPoint y: 204, endPoint x: 864, endPoint y: 277, distance: 89.8
click at [864, 277] on div "Houve uma indisponibilidade no serviço da adquirente mas que já foi normalizado…" at bounding box center [871, 271] width 122 height 82
copy div "Houve uma indisponibilidade no serviço da adquirente mas que já foi normalizado…"
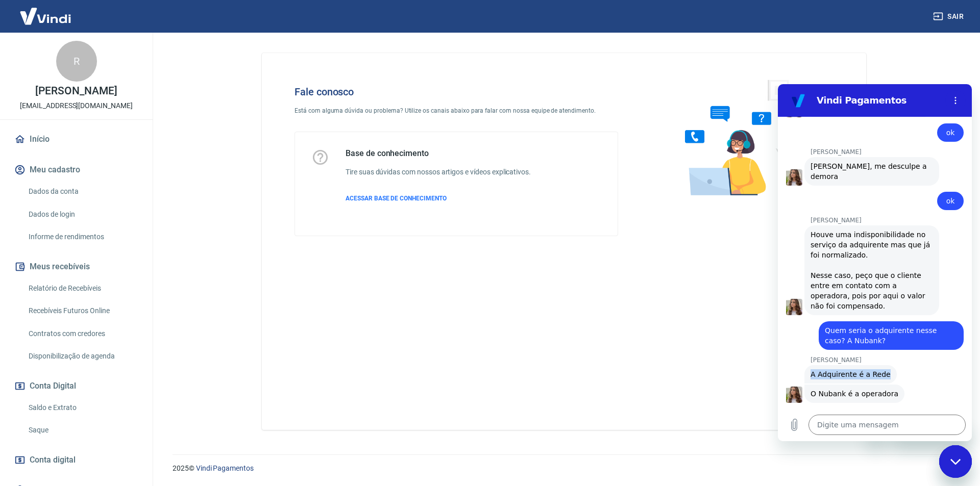
drag, startPoint x: 811, startPoint y: 343, endPoint x: 889, endPoint y: 342, distance: 78.1
click at [889, 364] on div "[PERSON_NAME] diz: A Adquirente é a Rede" at bounding box center [879, 373] width 186 height 19
copy span "A Adquirente é a Rede"
drag, startPoint x: 811, startPoint y: 363, endPoint x: 909, endPoint y: 361, distance: 98.0
click at [909, 384] on div "[PERSON_NAME] diz: O Nubank é a operadora" at bounding box center [879, 393] width 186 height 19
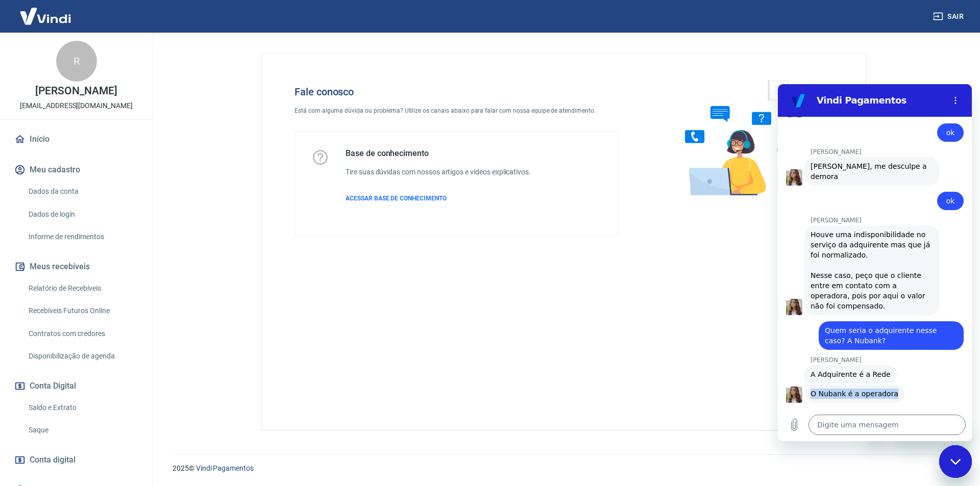
copy span "O Nubank é a operadora"
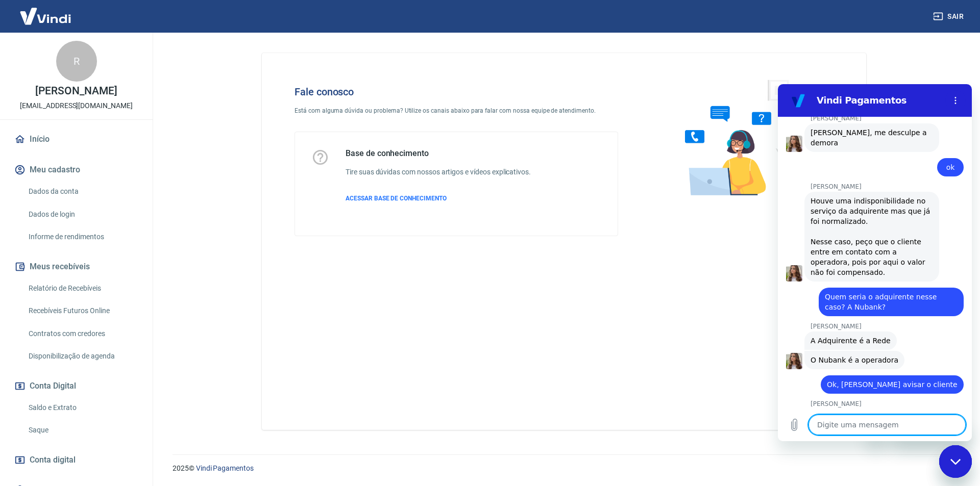
scroll to position [1431, 0]
